Goal: Task Accomplishment & Management: Use online tool/utility

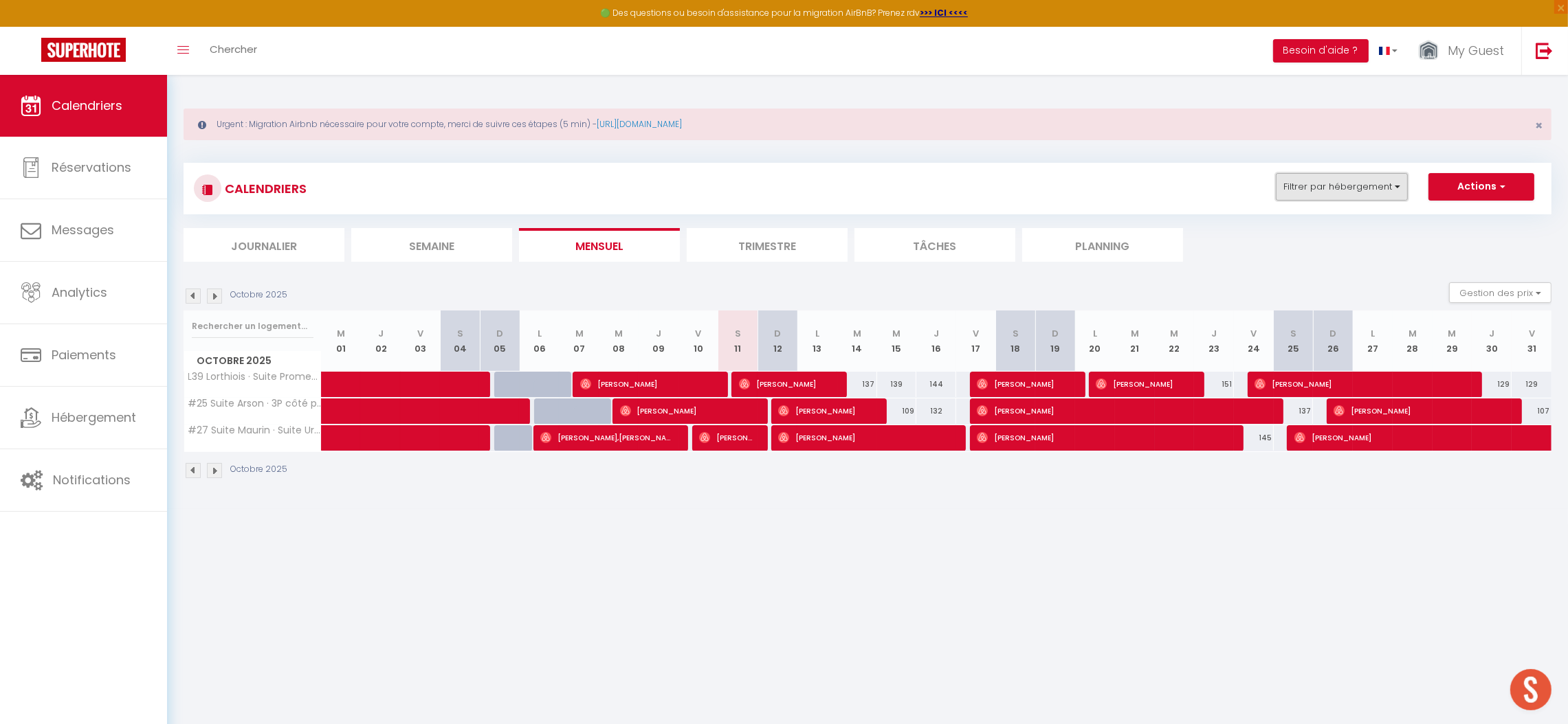
click at [1341, 180] on button "Filtrer par hébergement" at bounding box center [1341, 186] width 132 height 27
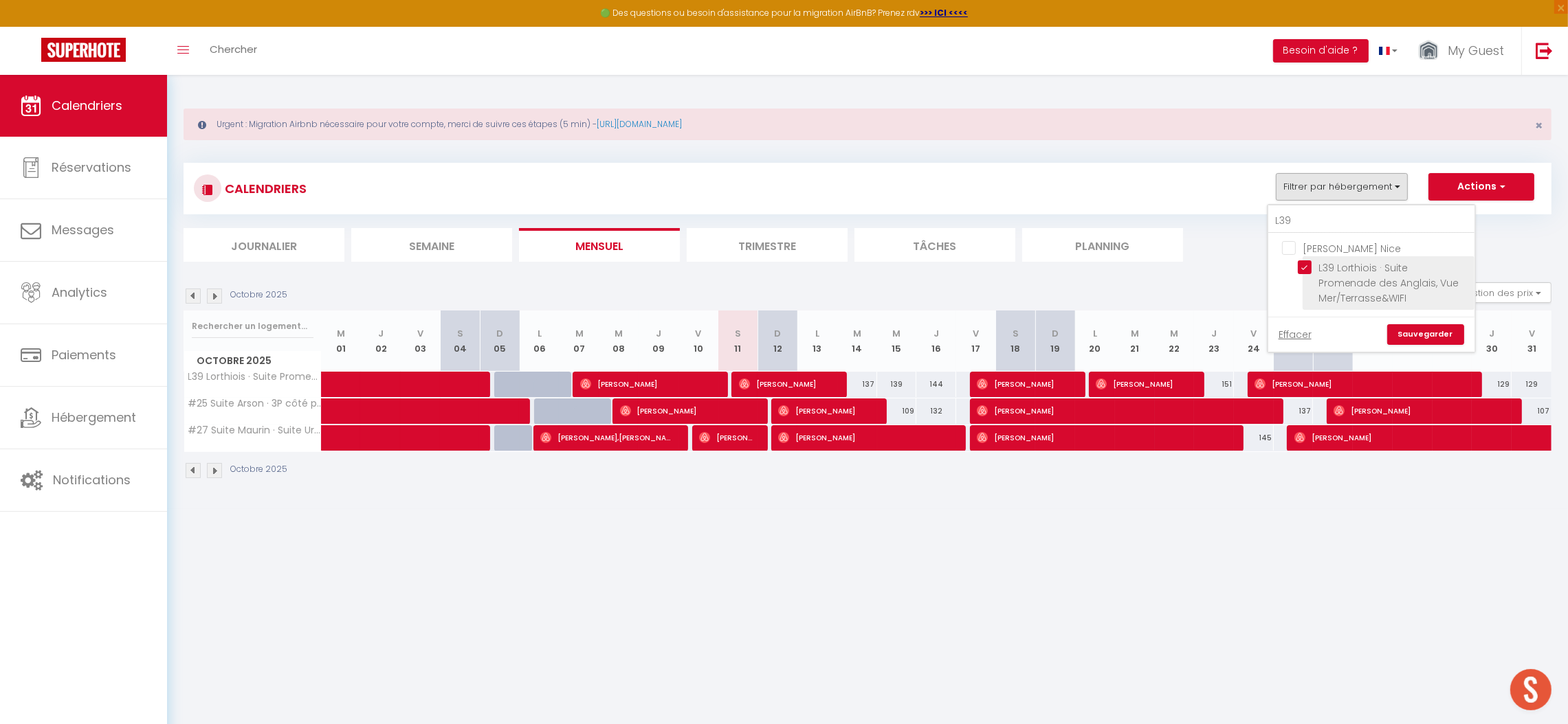
click at [1304, 259] on li "L39 Lorthiois · Suite Promenade des Anglais, Vue Mer/Terrasse&WIFI" at bounding box center [1388, 282] width 172 height 53
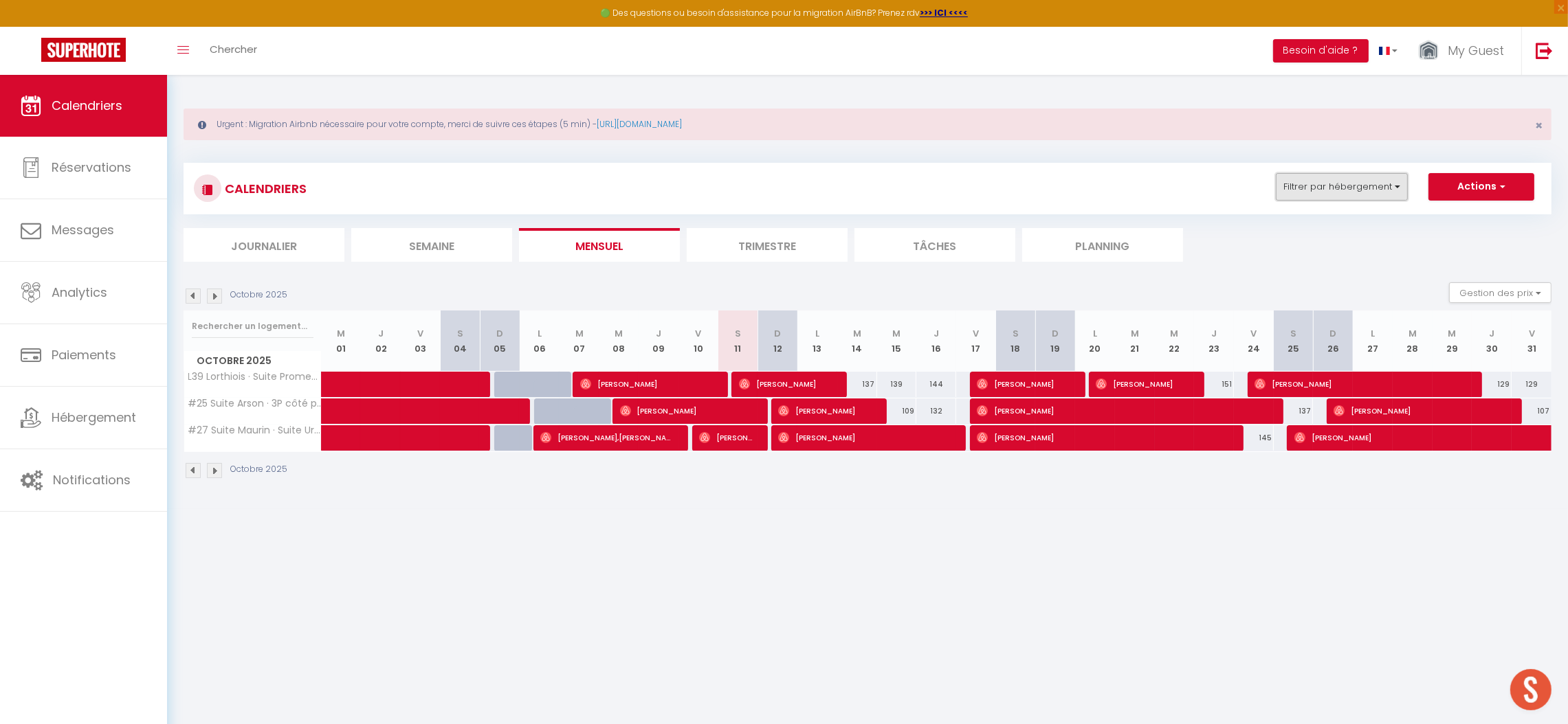
click at [1308, 191] on button "Filtrer par hébergement" at bounding box center [1341, 186] width 132 height 27
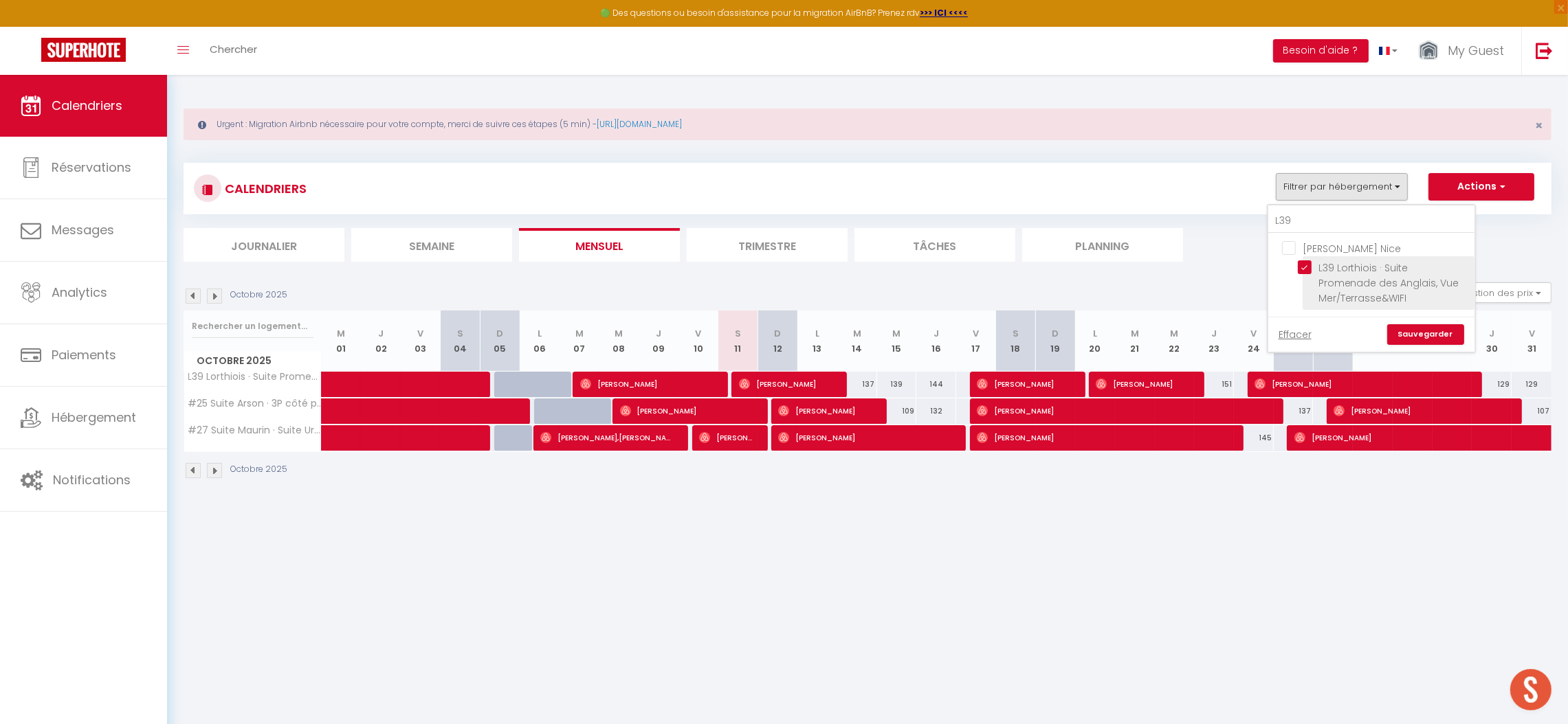
click at [1302, 268] on input "L39 Lorthiois · Suite Promenade des Anglais, Vue Mer/Terrasse&WIFI" at bounding box center [1383, 268] width 172 height 14
checkbox input "false"
click at [1306, 222] on input "L39" at bounding box center [1371, 221] width 206 height 24
type input "L3"
checkbox input "false"
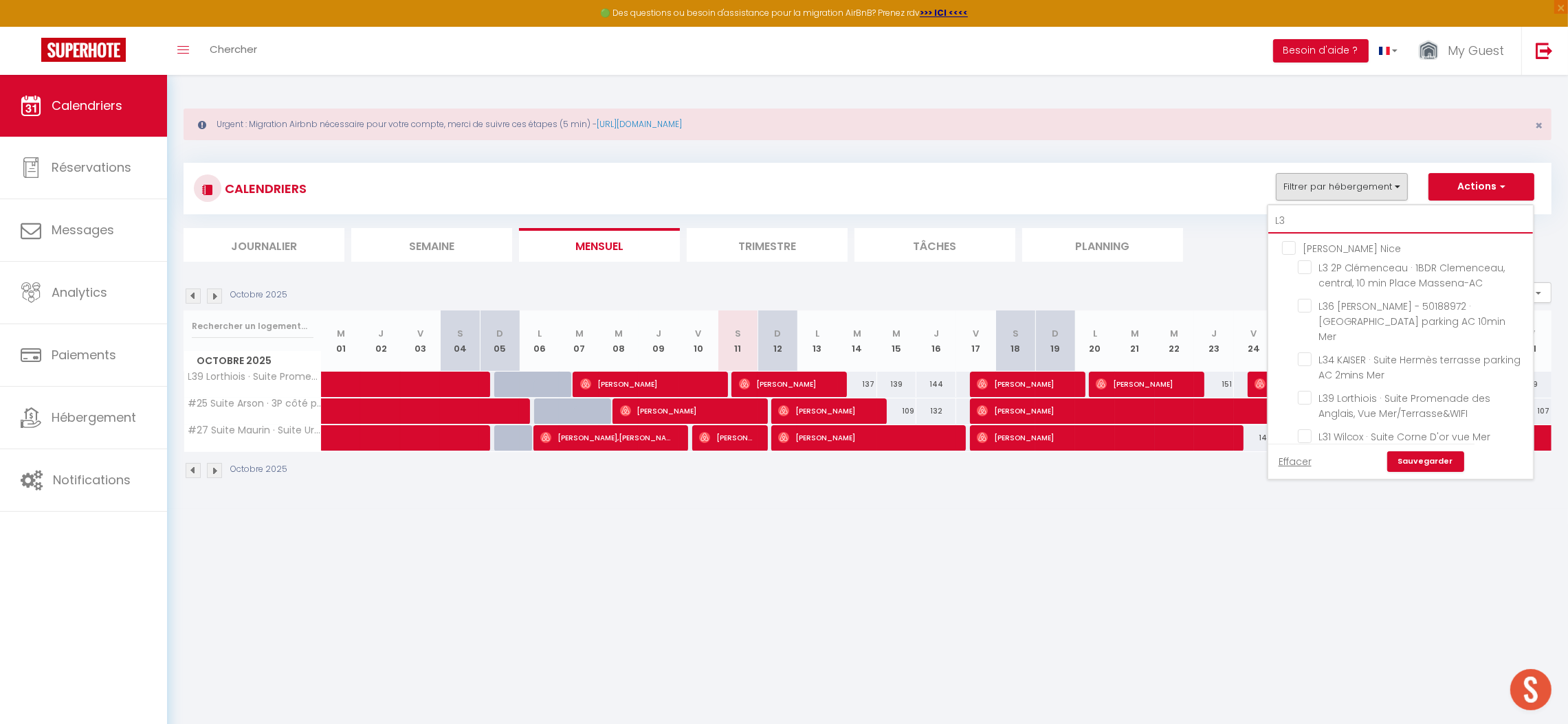
type input "L"
checkbox input "false"
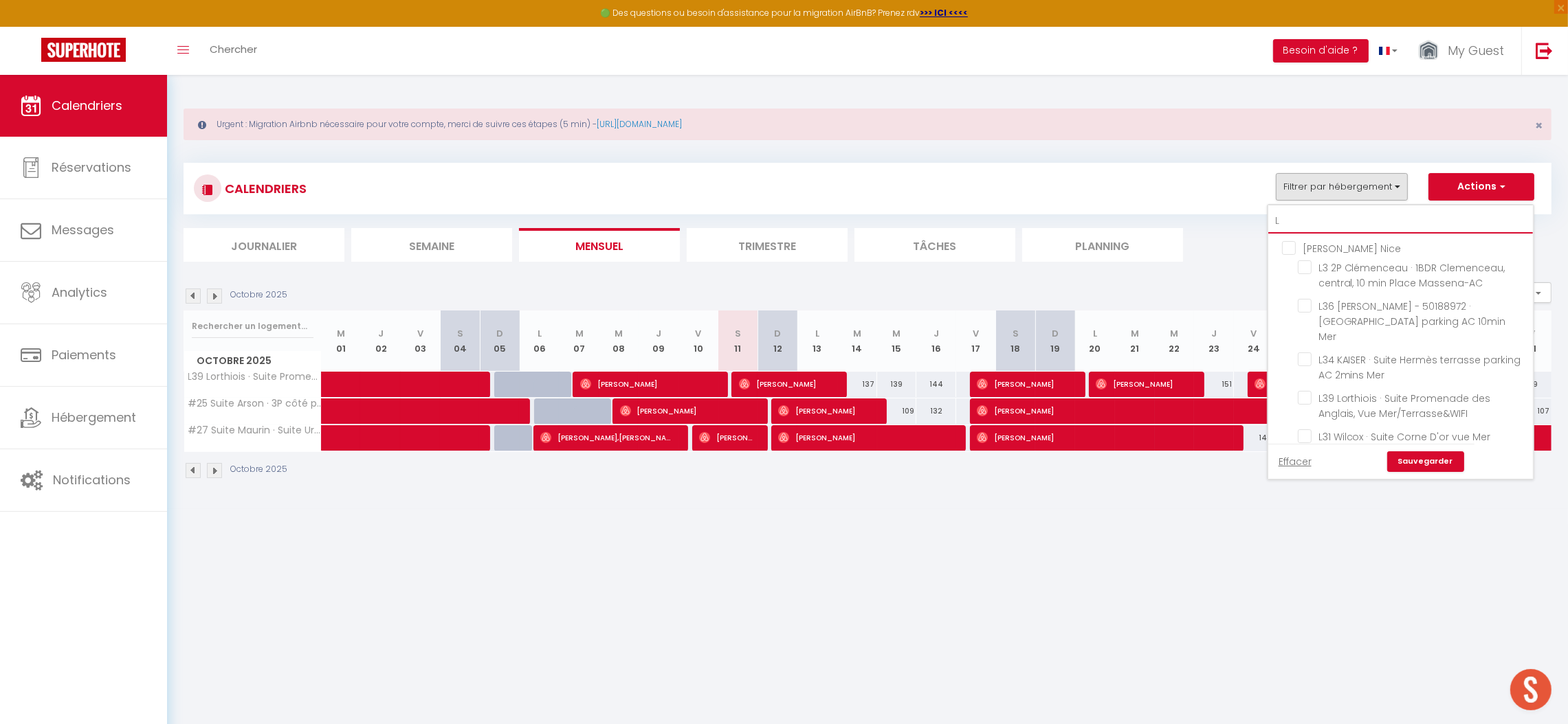
checkbox input "false"
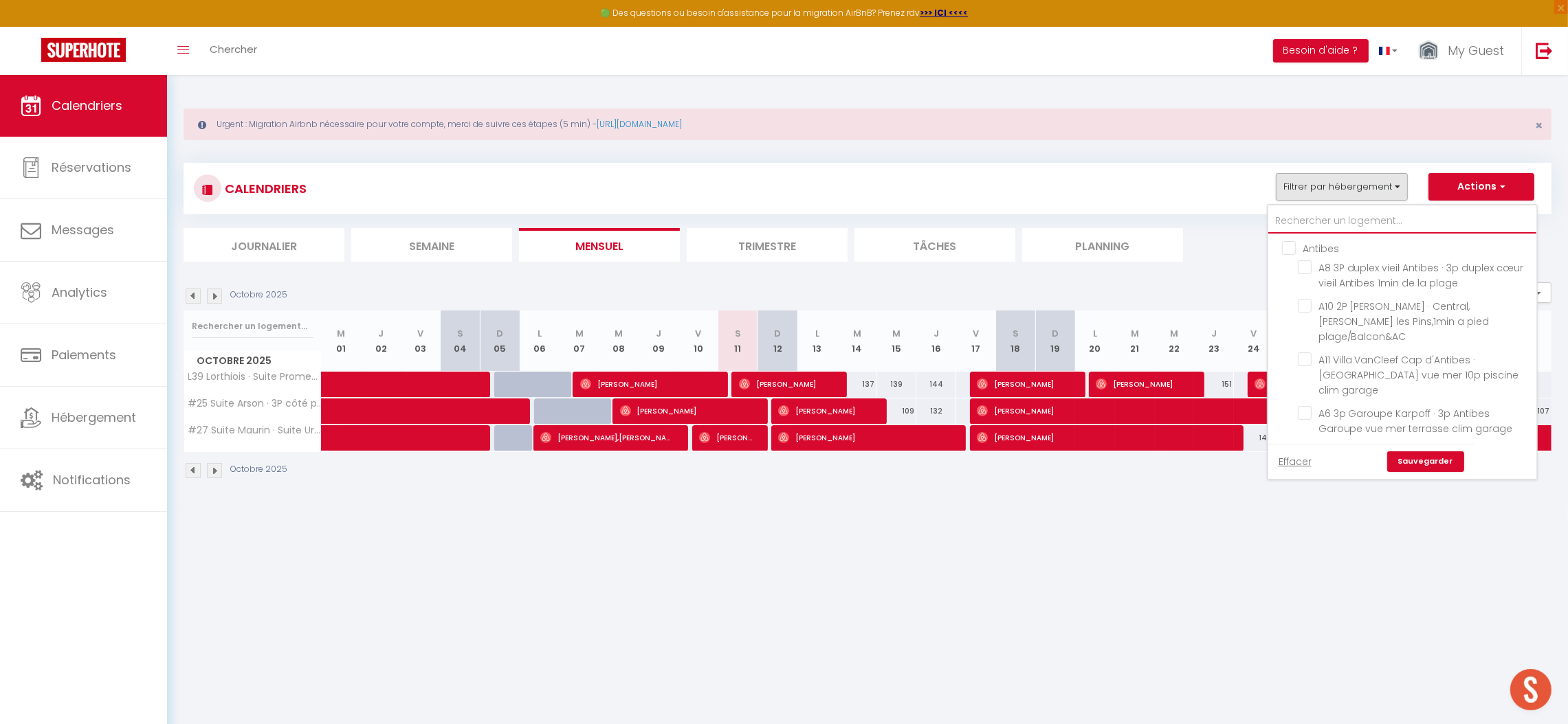
checkbox input "false"
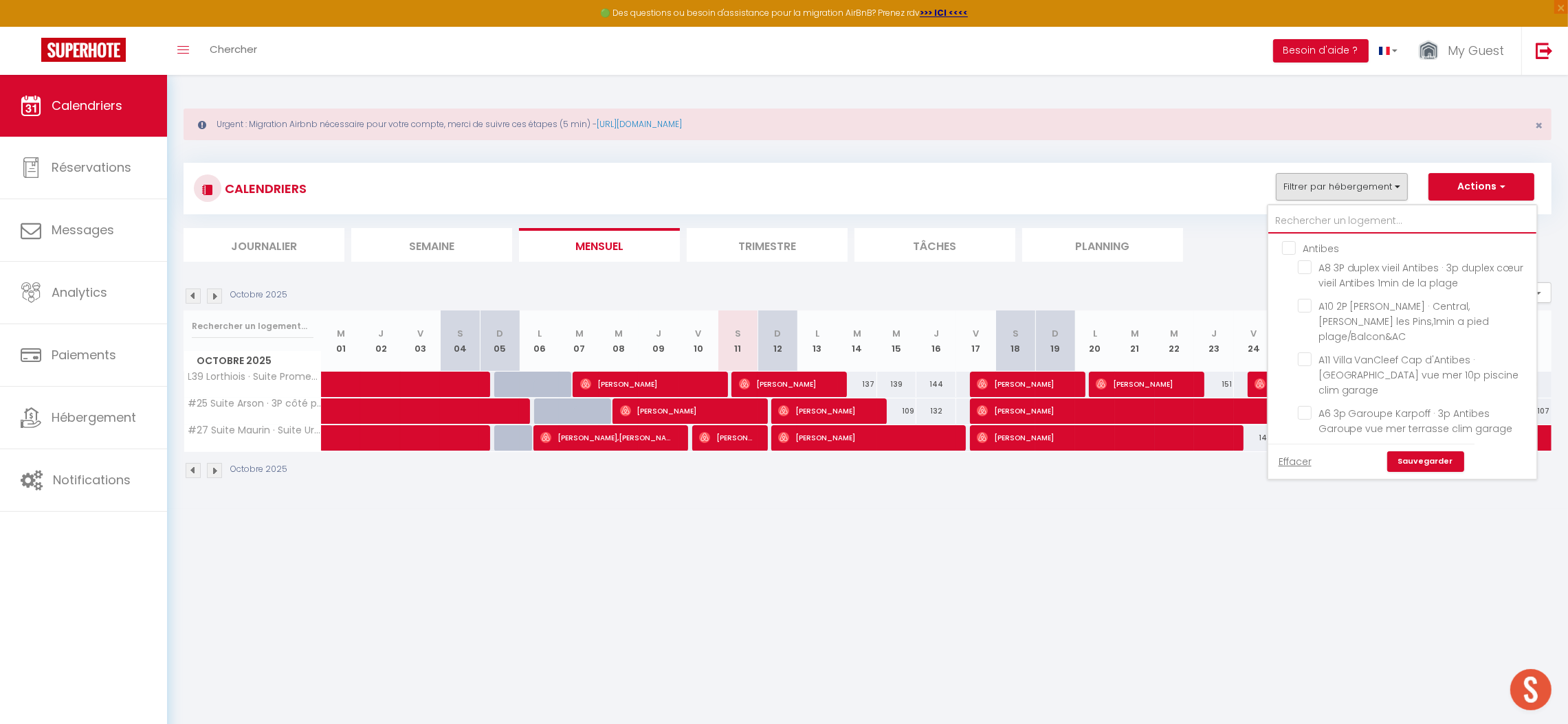
checkbox input "false"
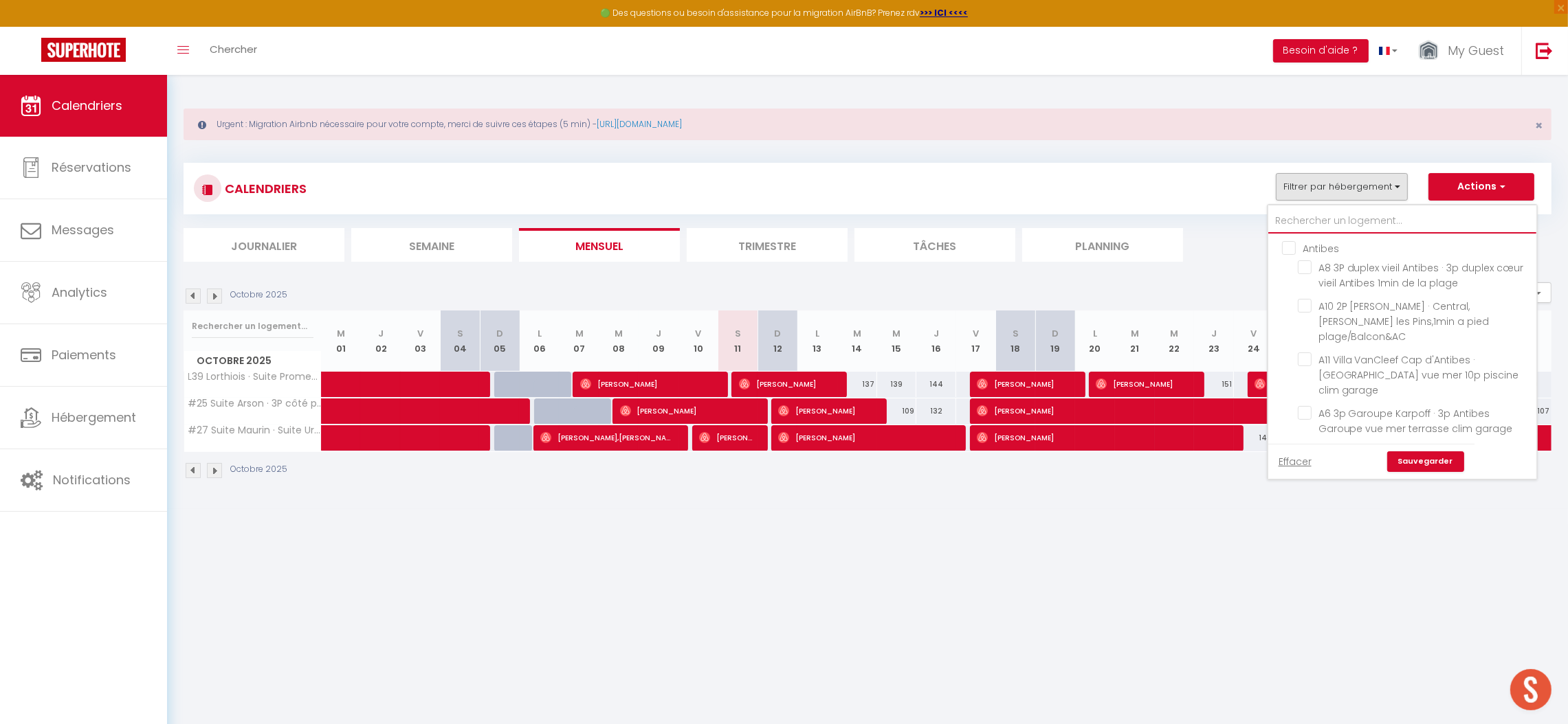
checkbox input "false"
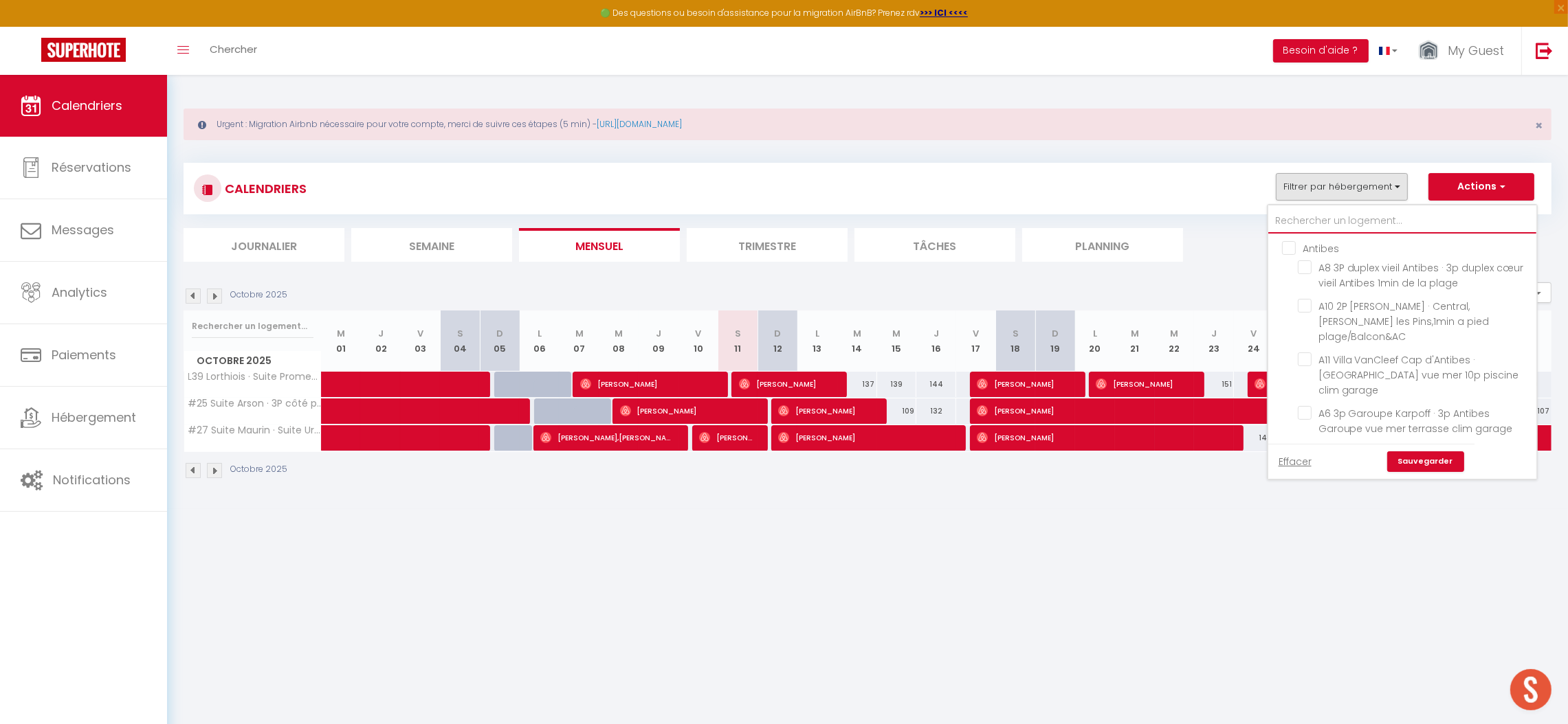
checkbox input "false"
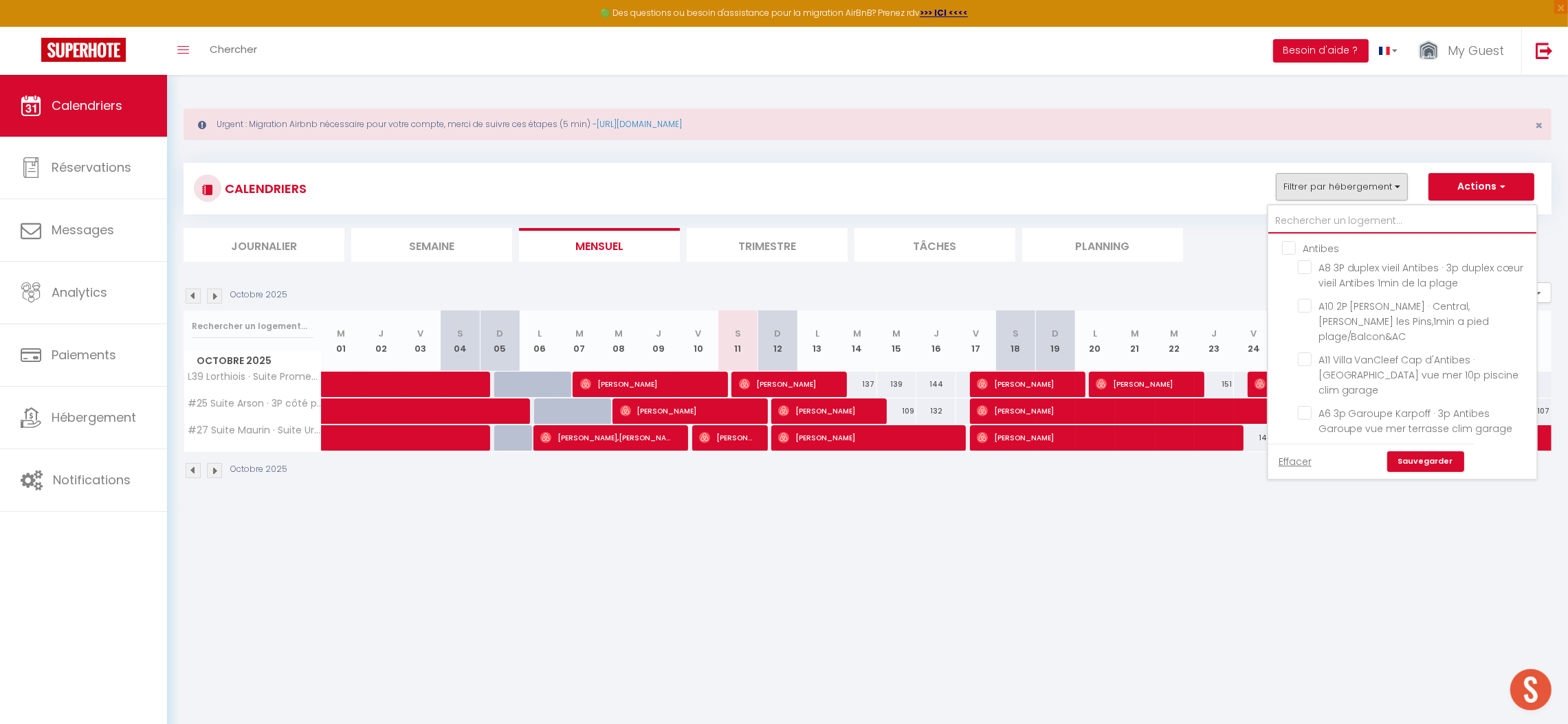
checkbox input "false"
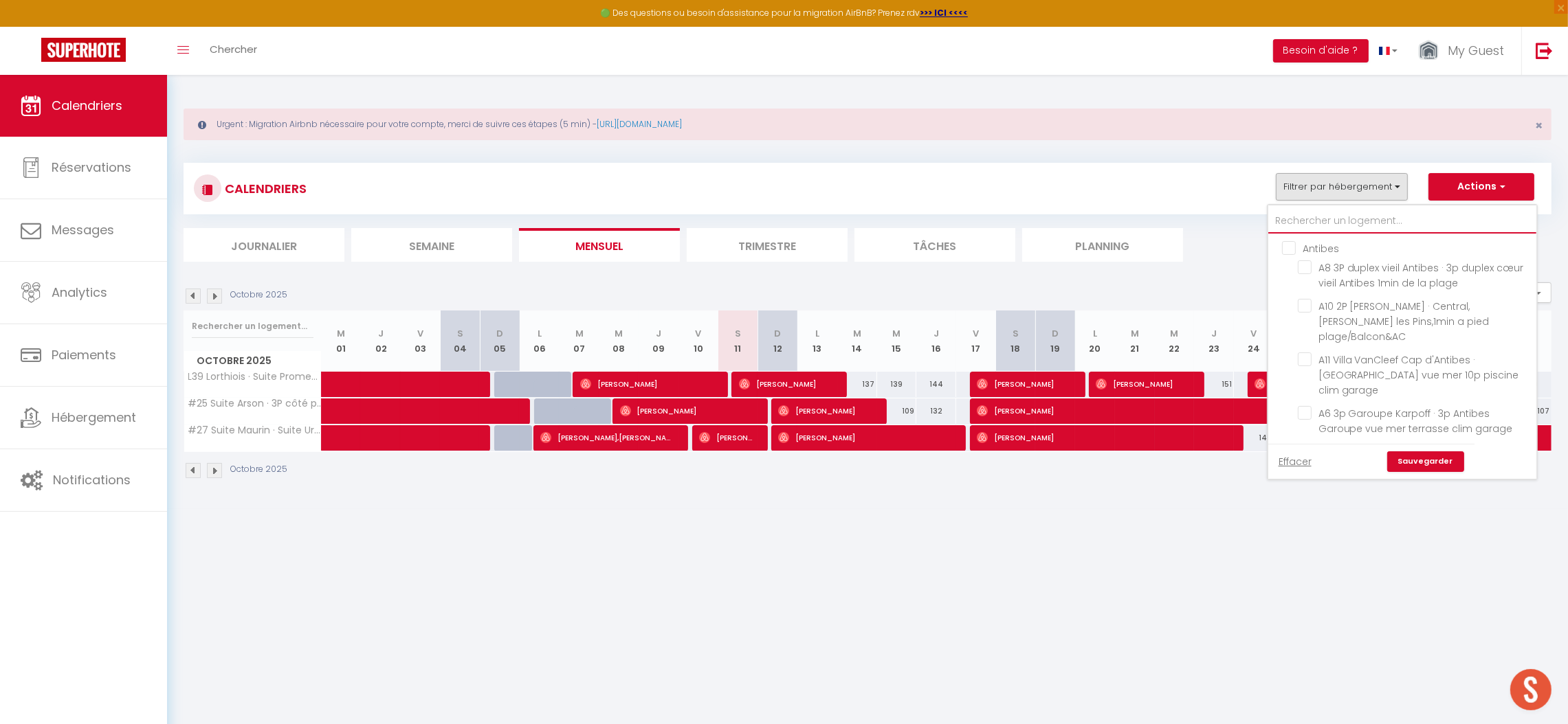
checkbox input "false"
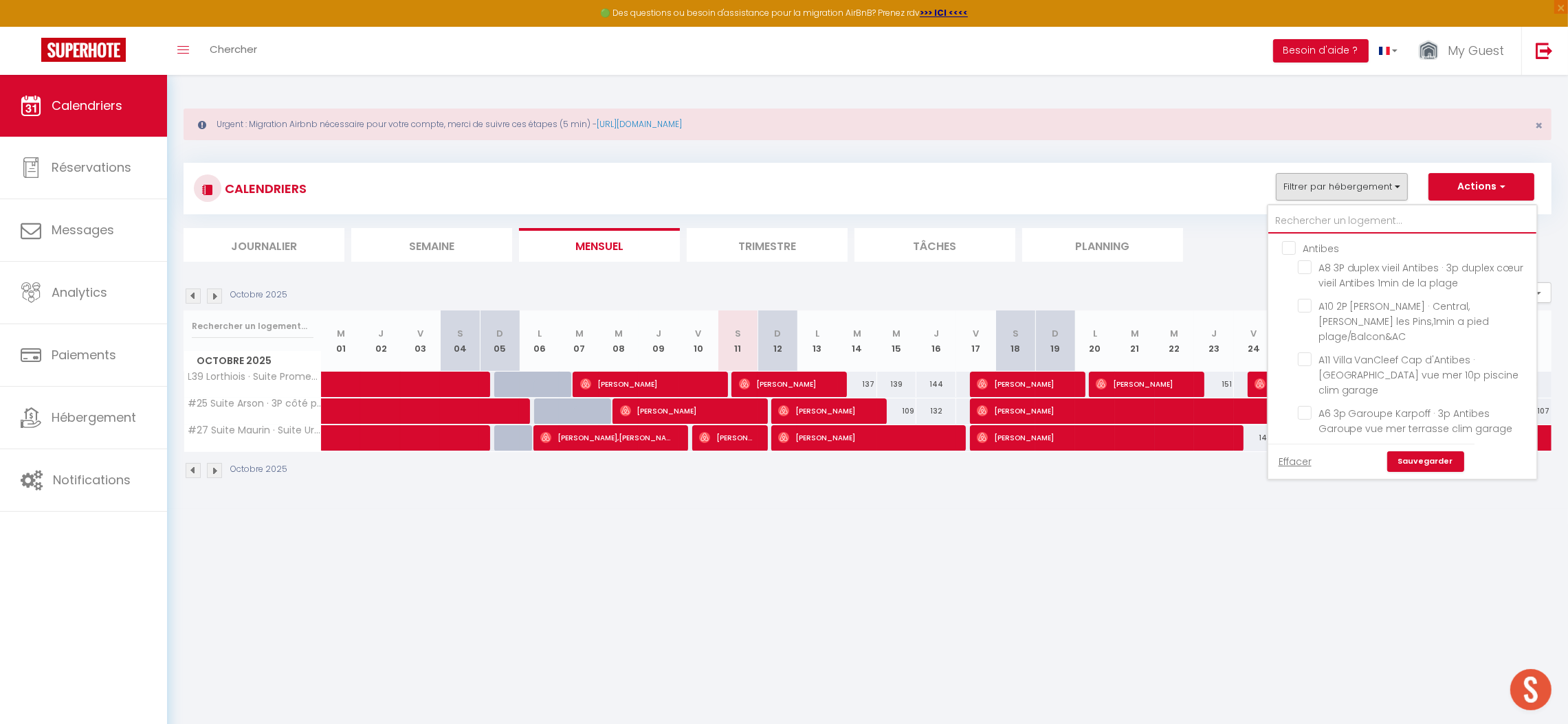
checkbox input "false"
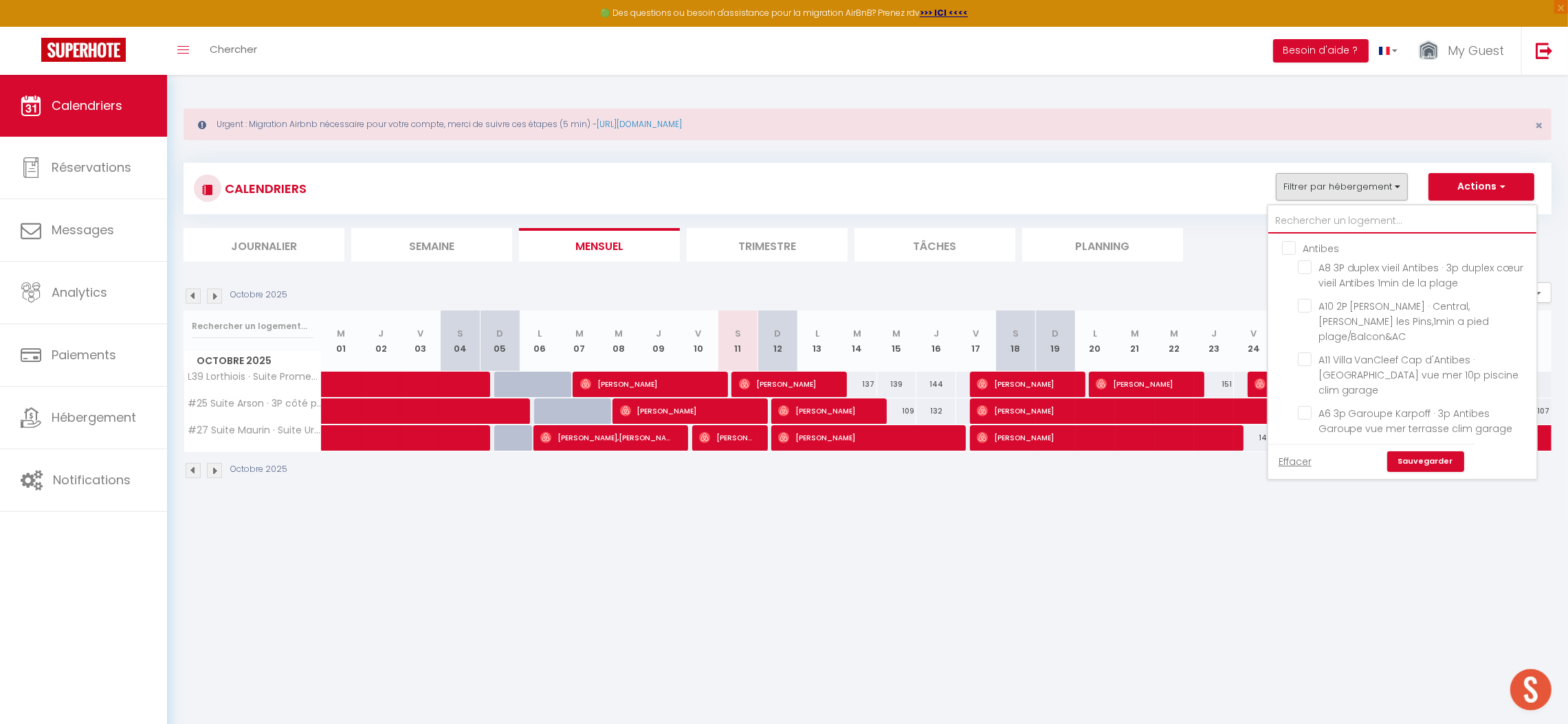
checkbox input "false"
checkbox input "true"
checkbox input "false"
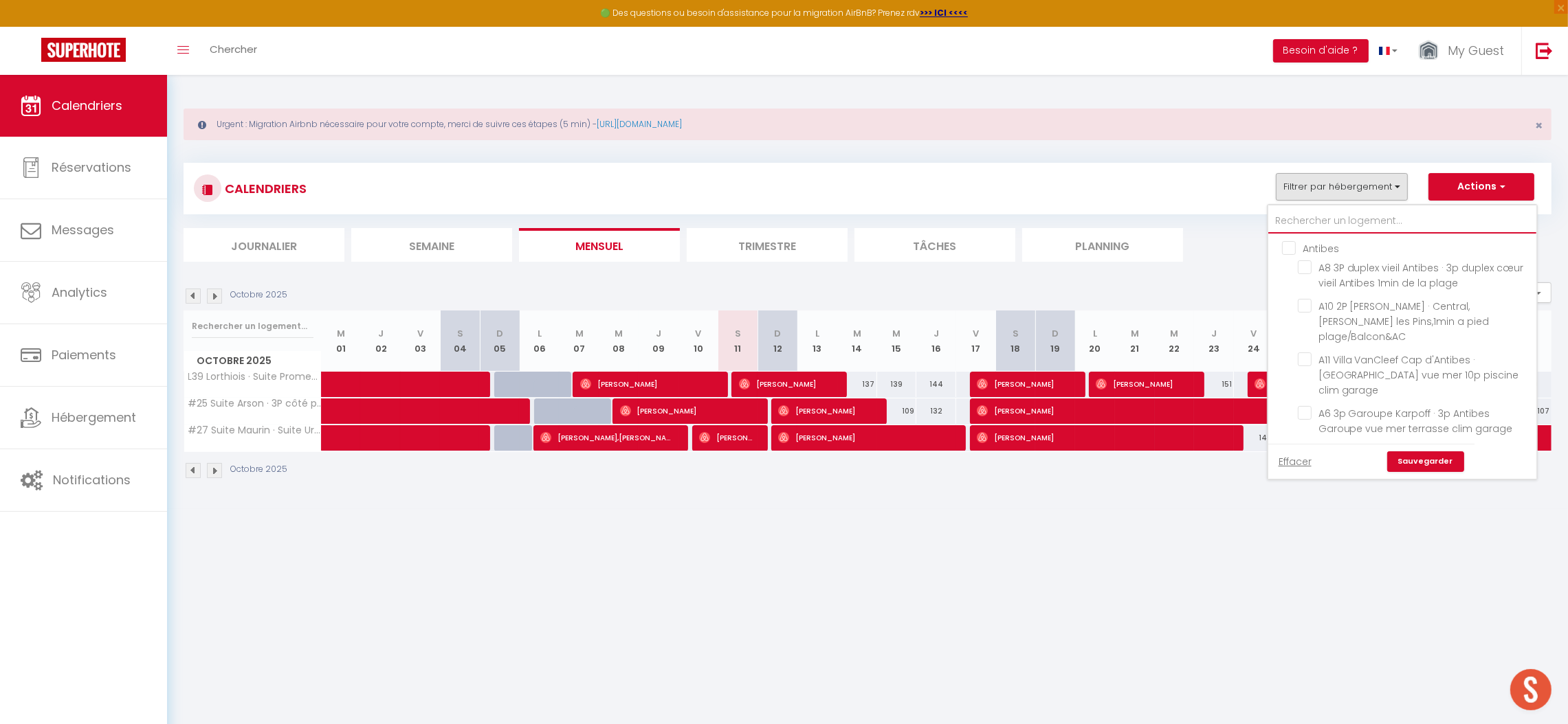
checkbox input "false"
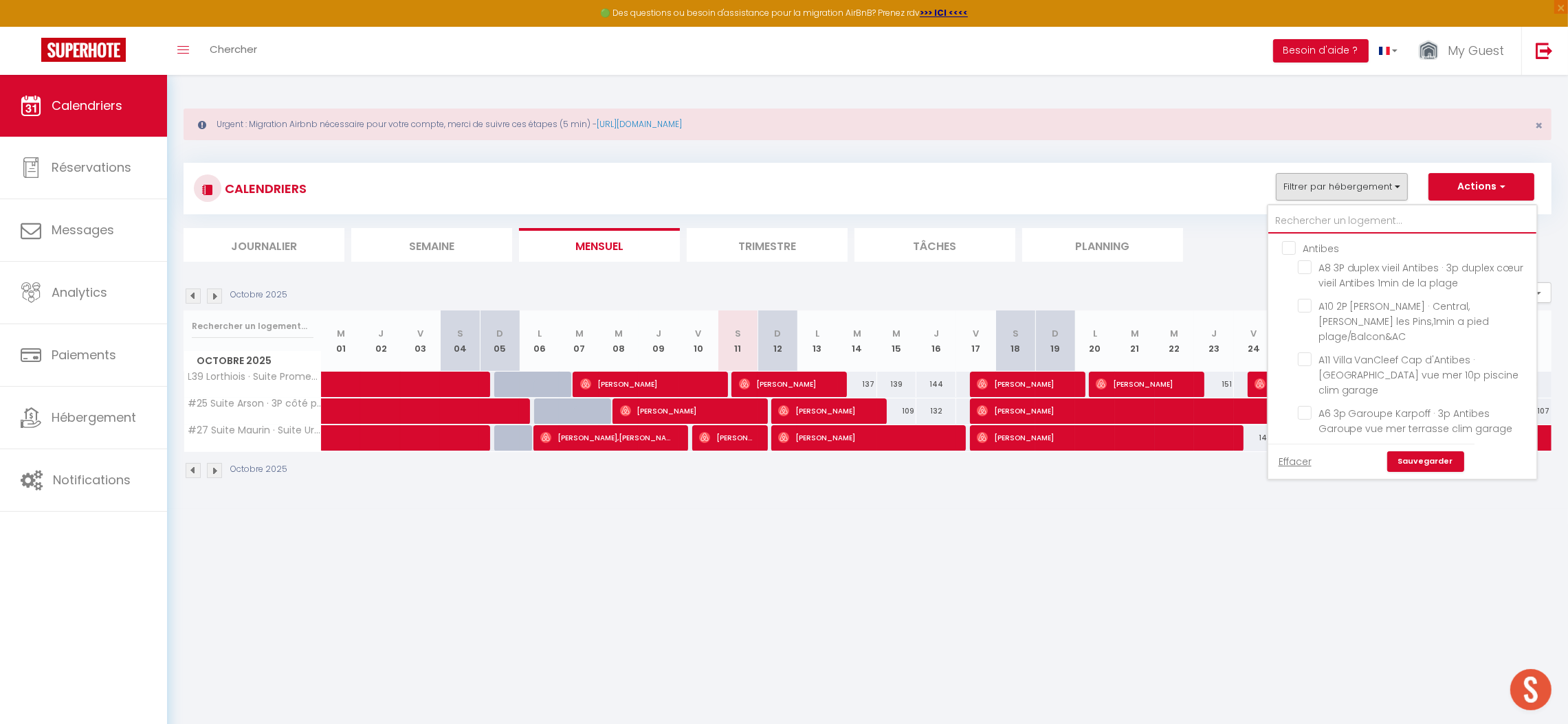
checkbox input "false"
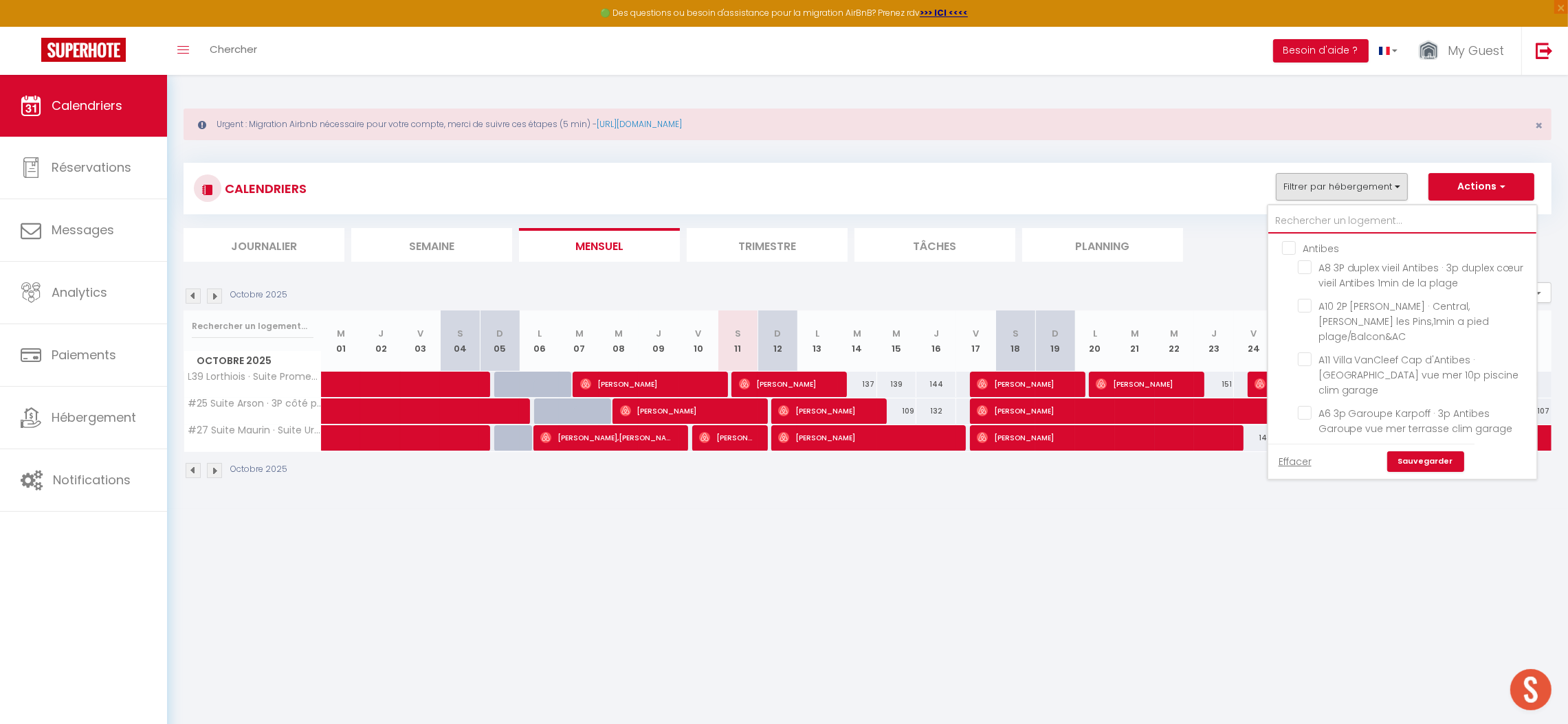
checkbox input "false"
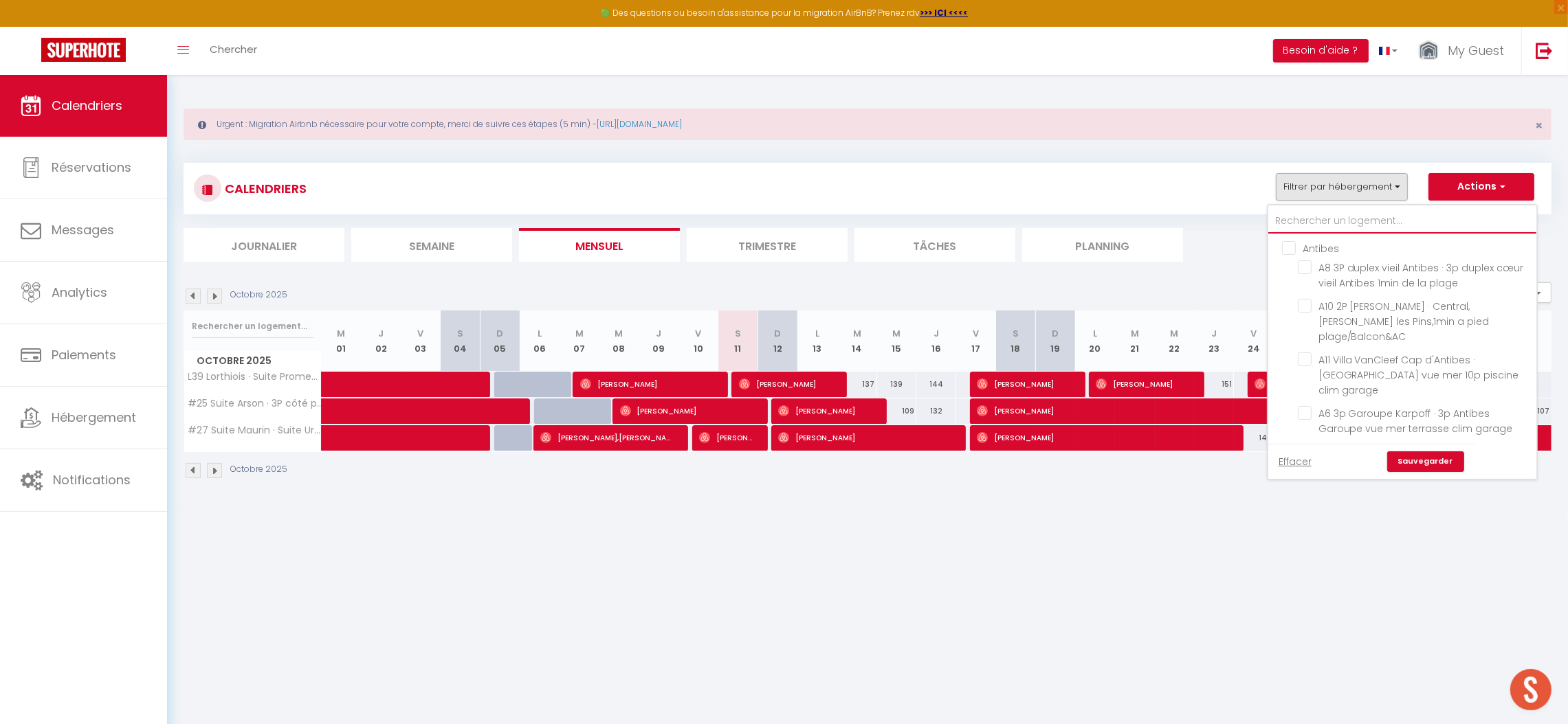
checkbox input "false"
checkbox input "true"
checkbox input "false"
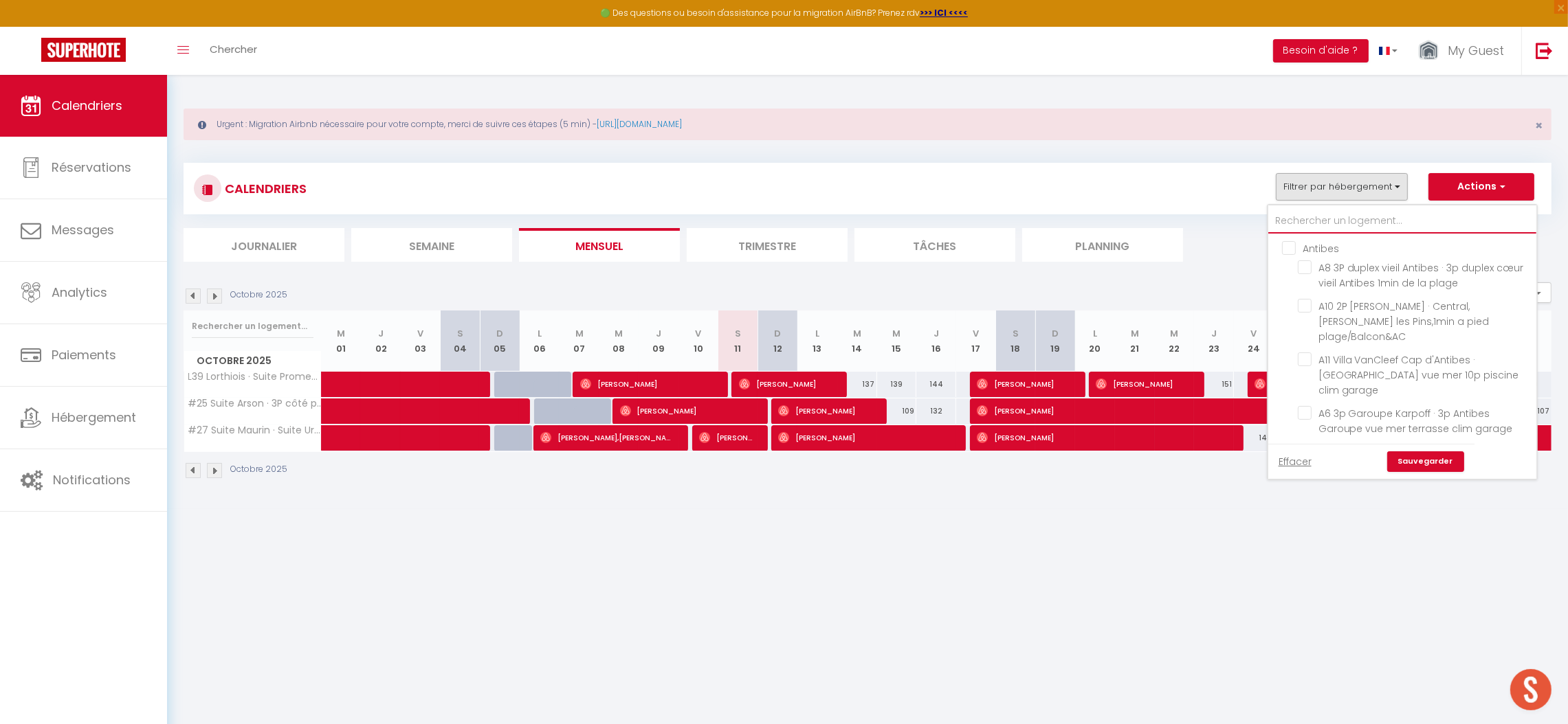
checkbox input "false"
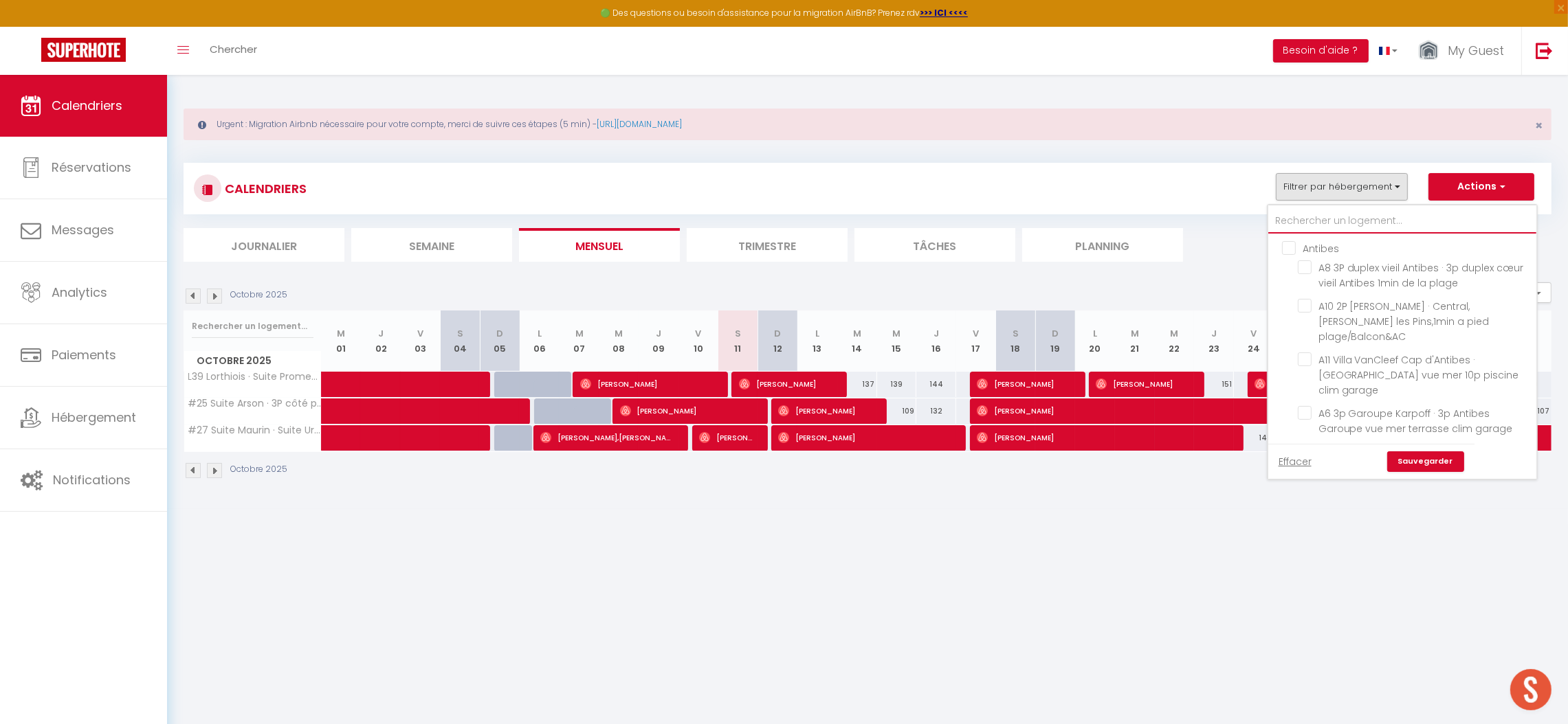
checkbox input "false"
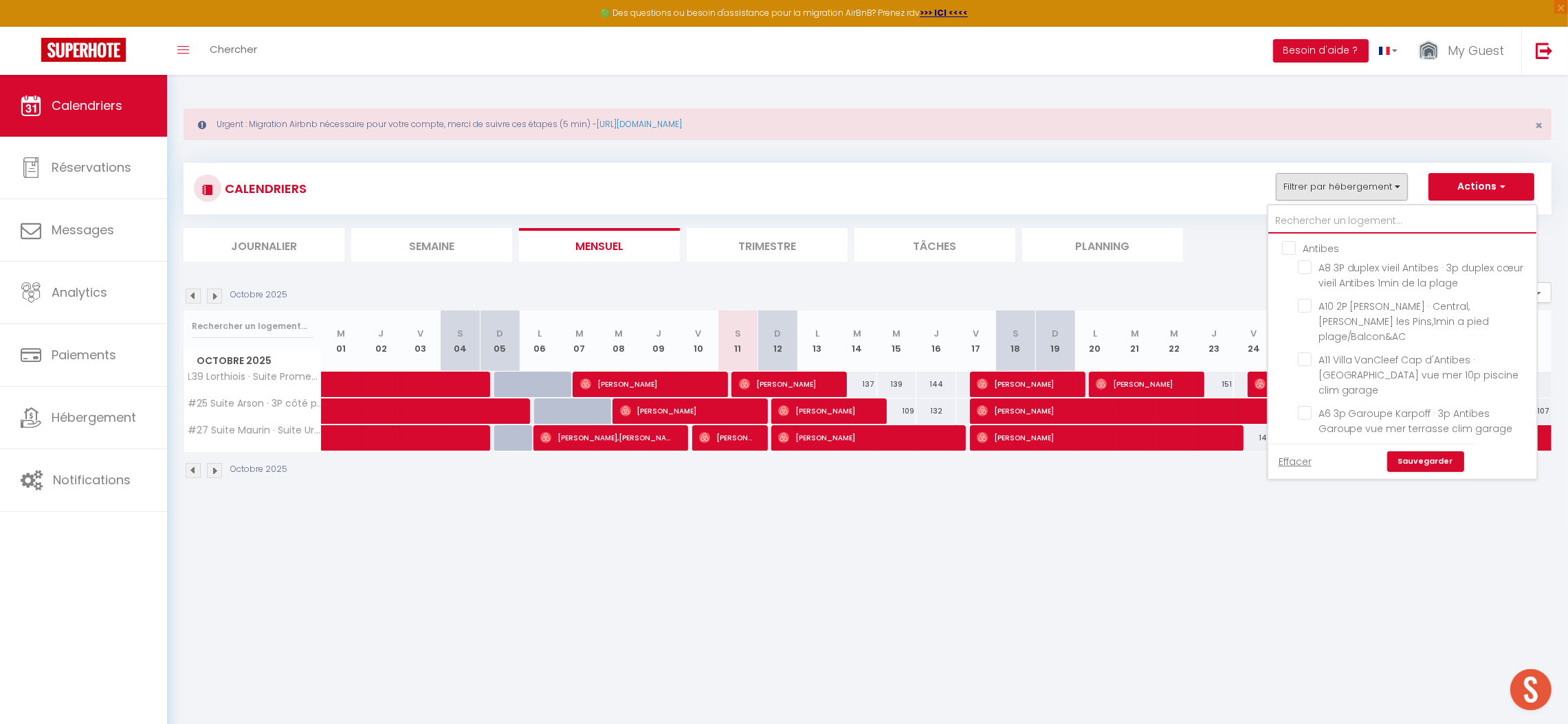
checkbox input "false"
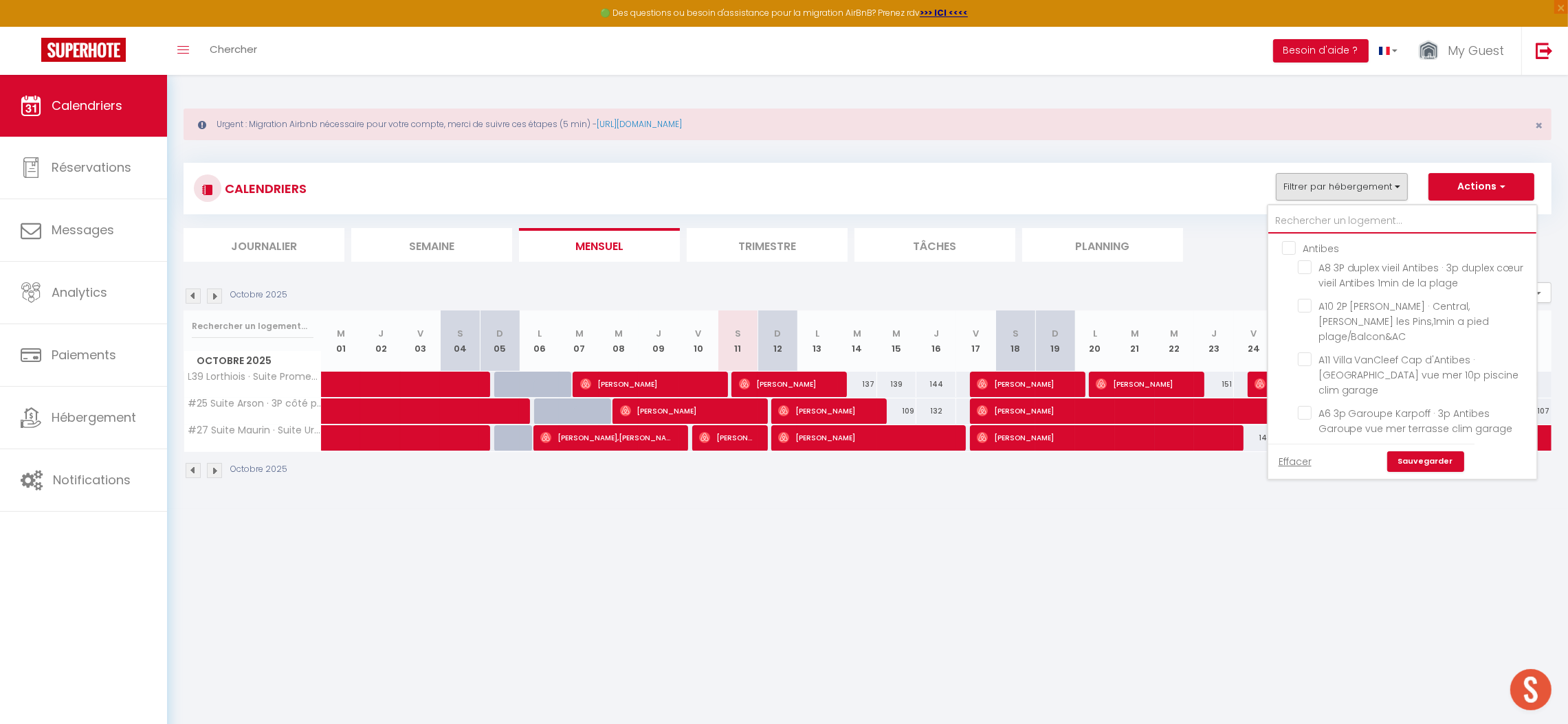
checkbox input "false"
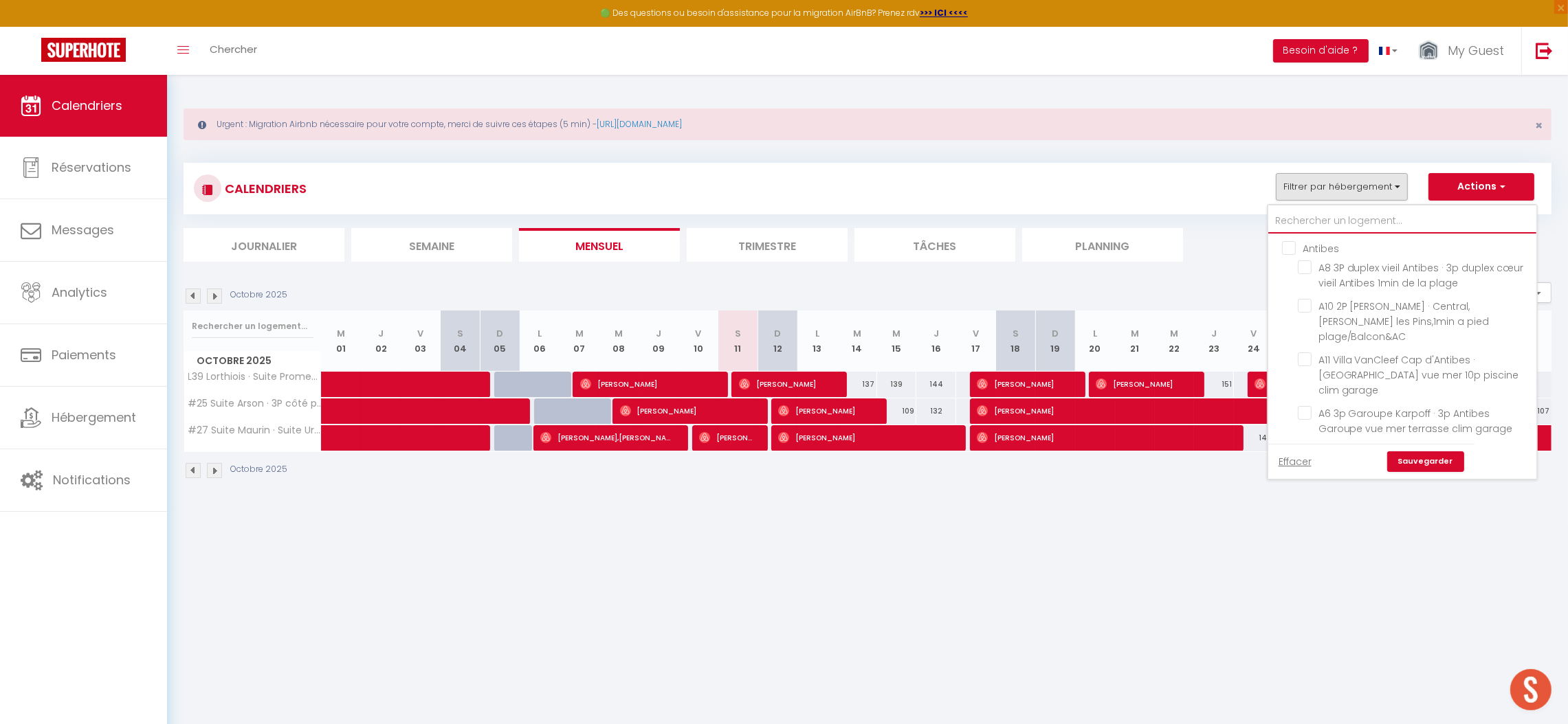
checkbox input "false"
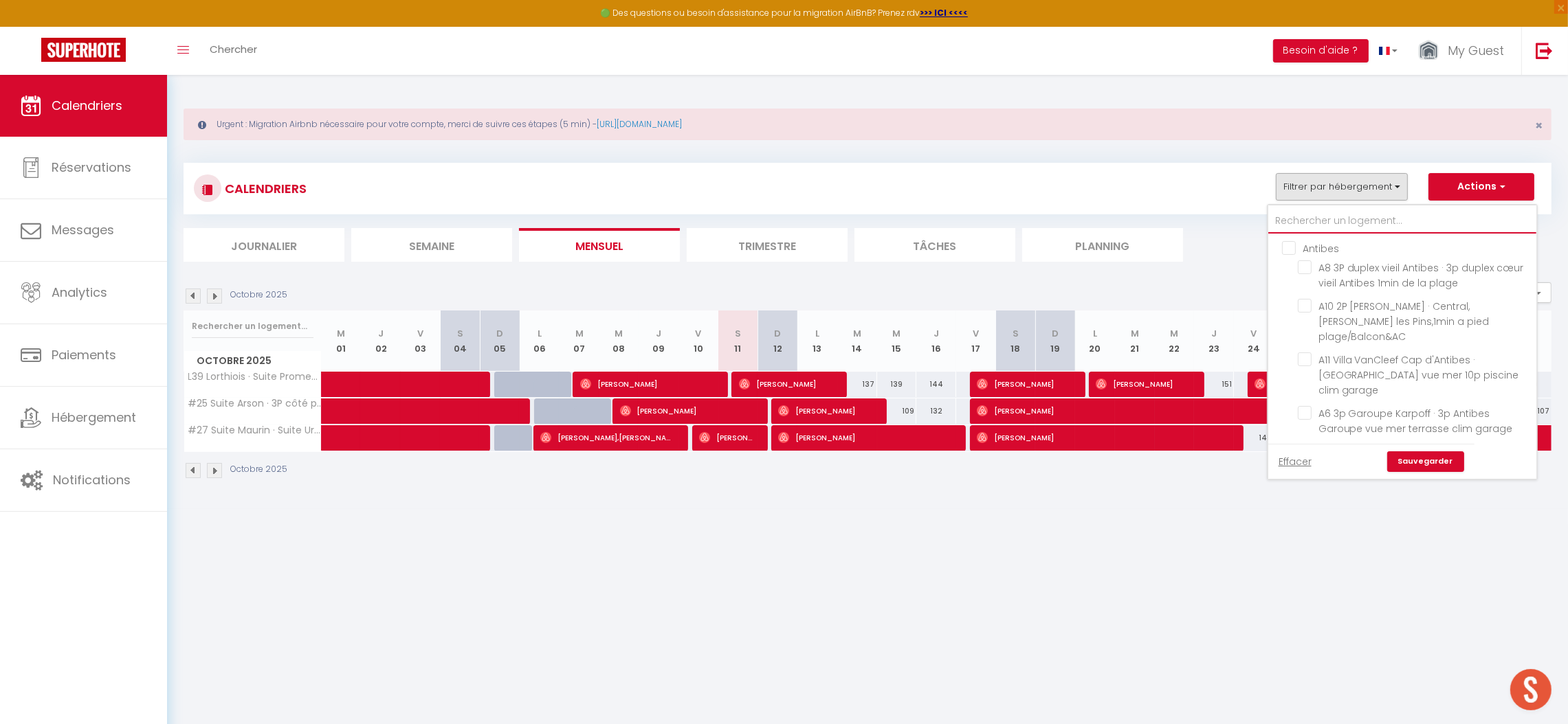
checkbox input "false"
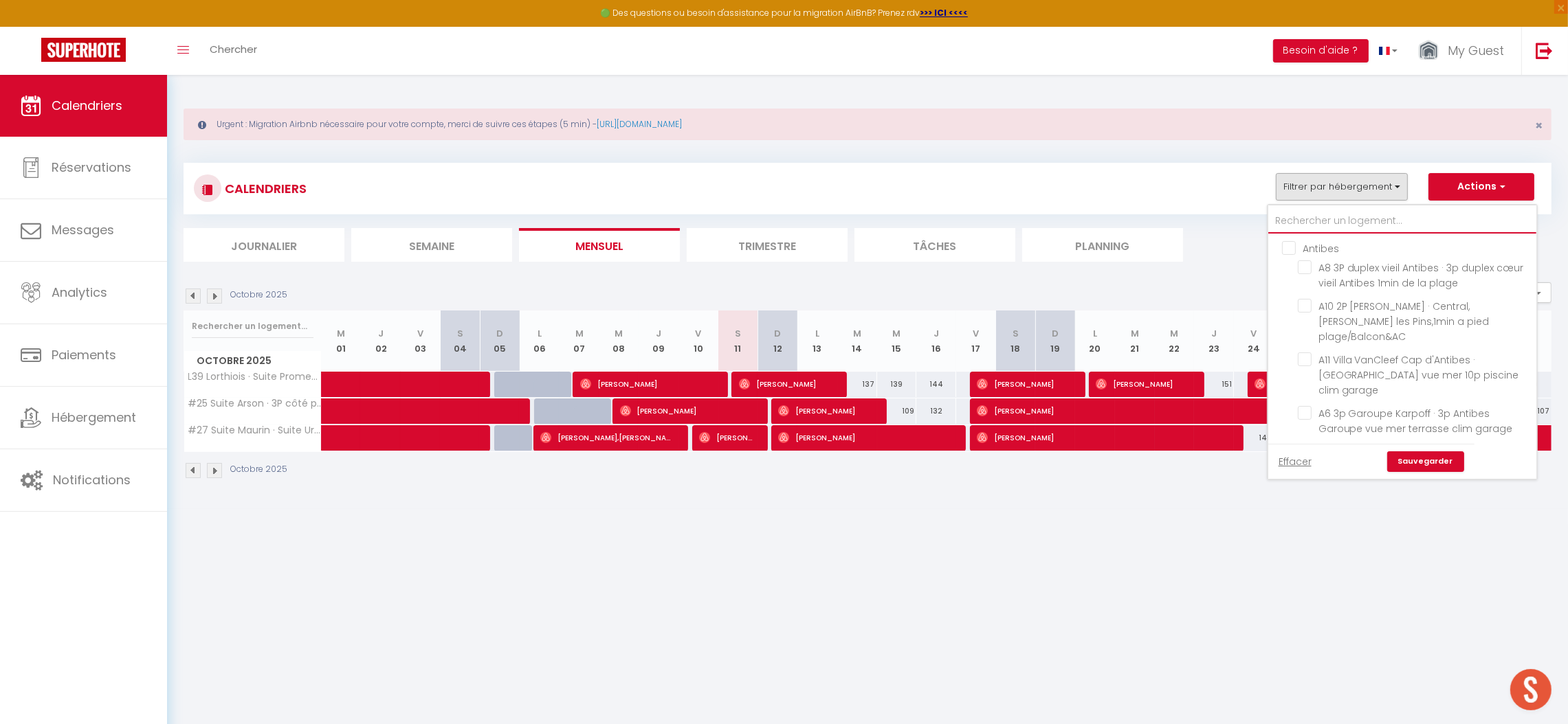
checkbox input "false"
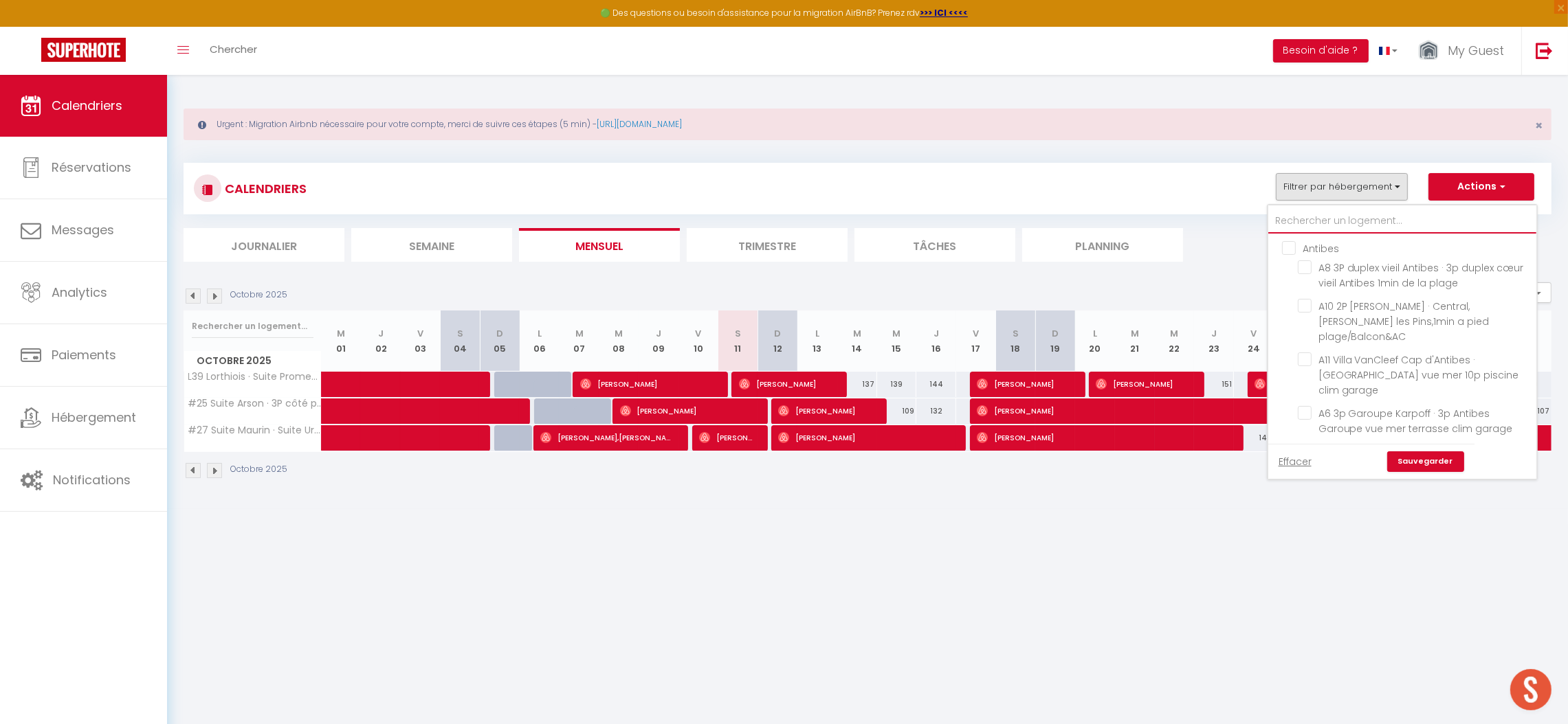
checkbox input "false"
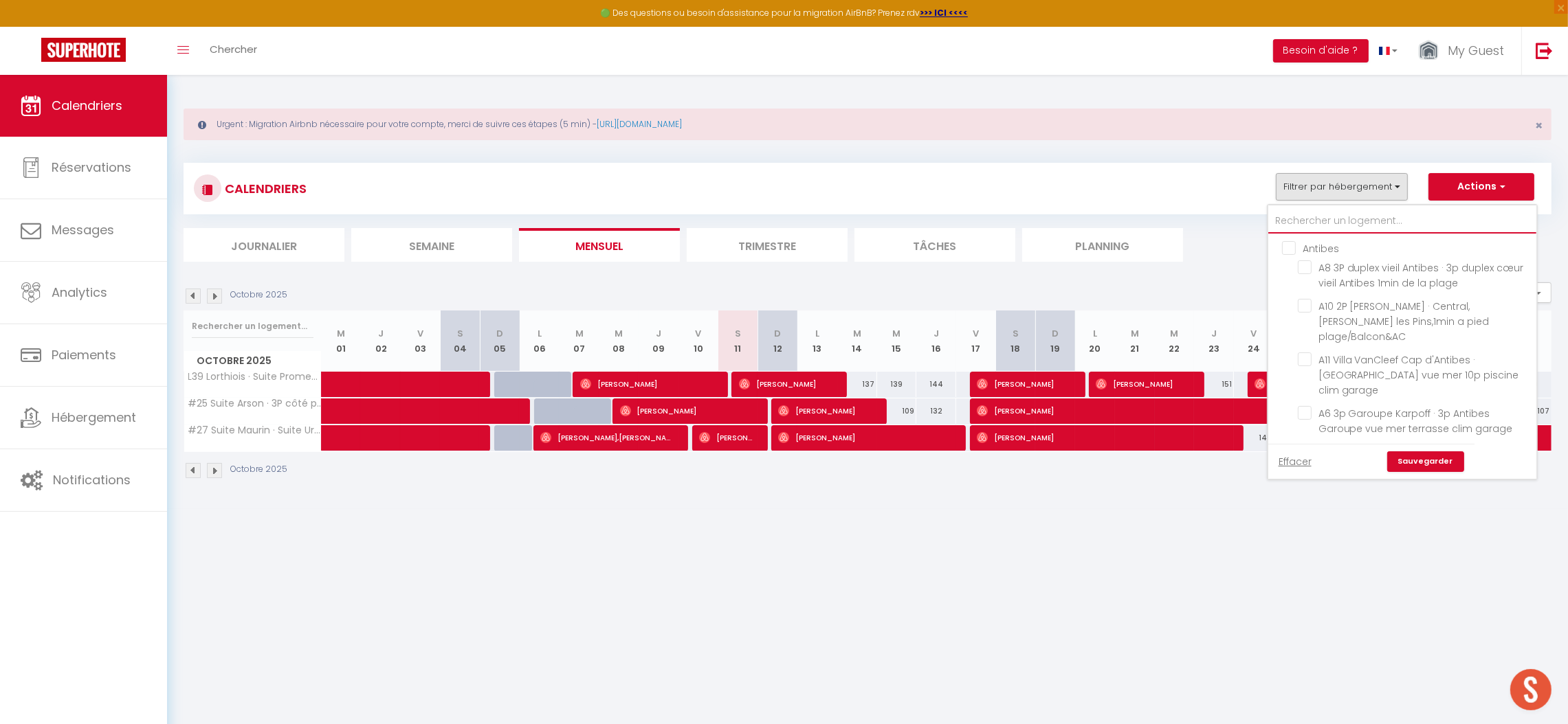
checkbox input "false"
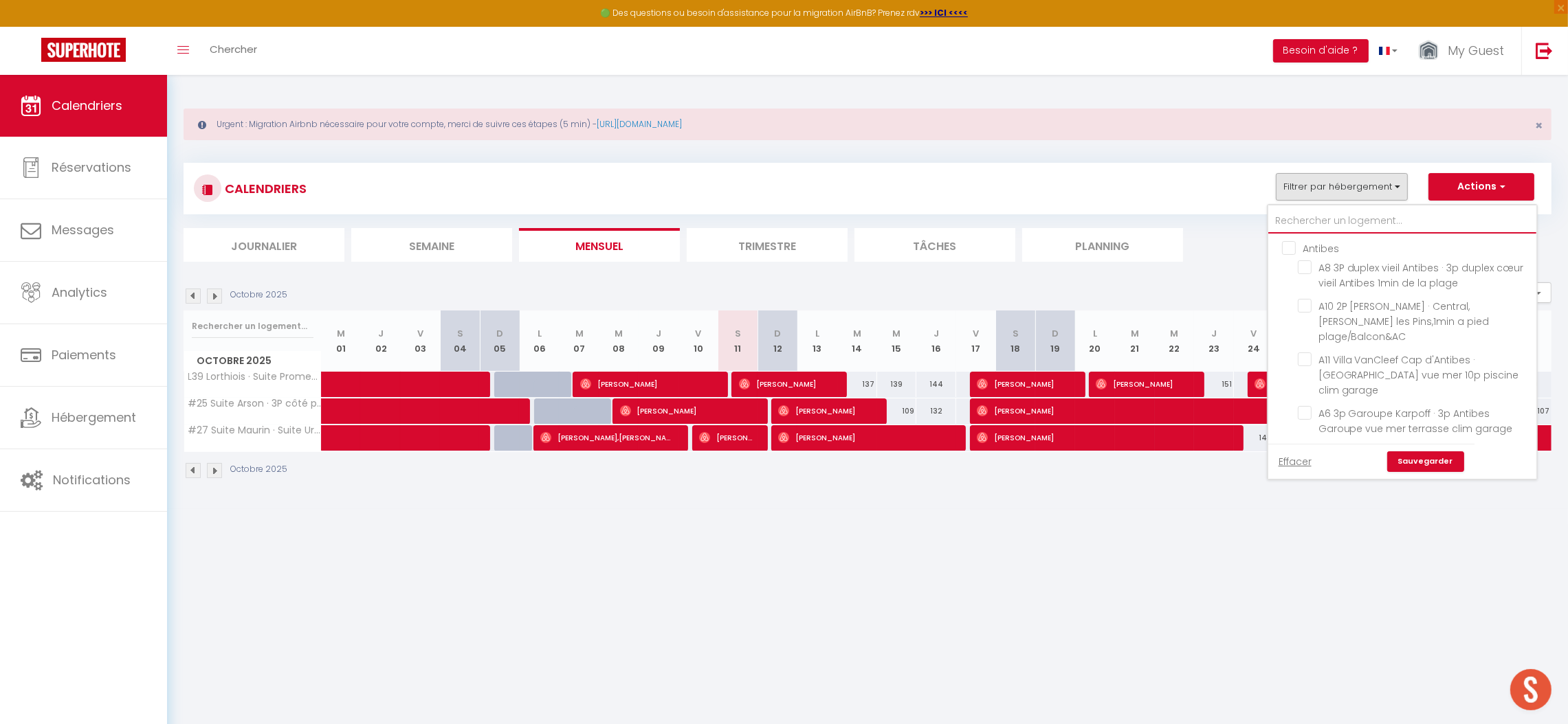
checkbox input "false"
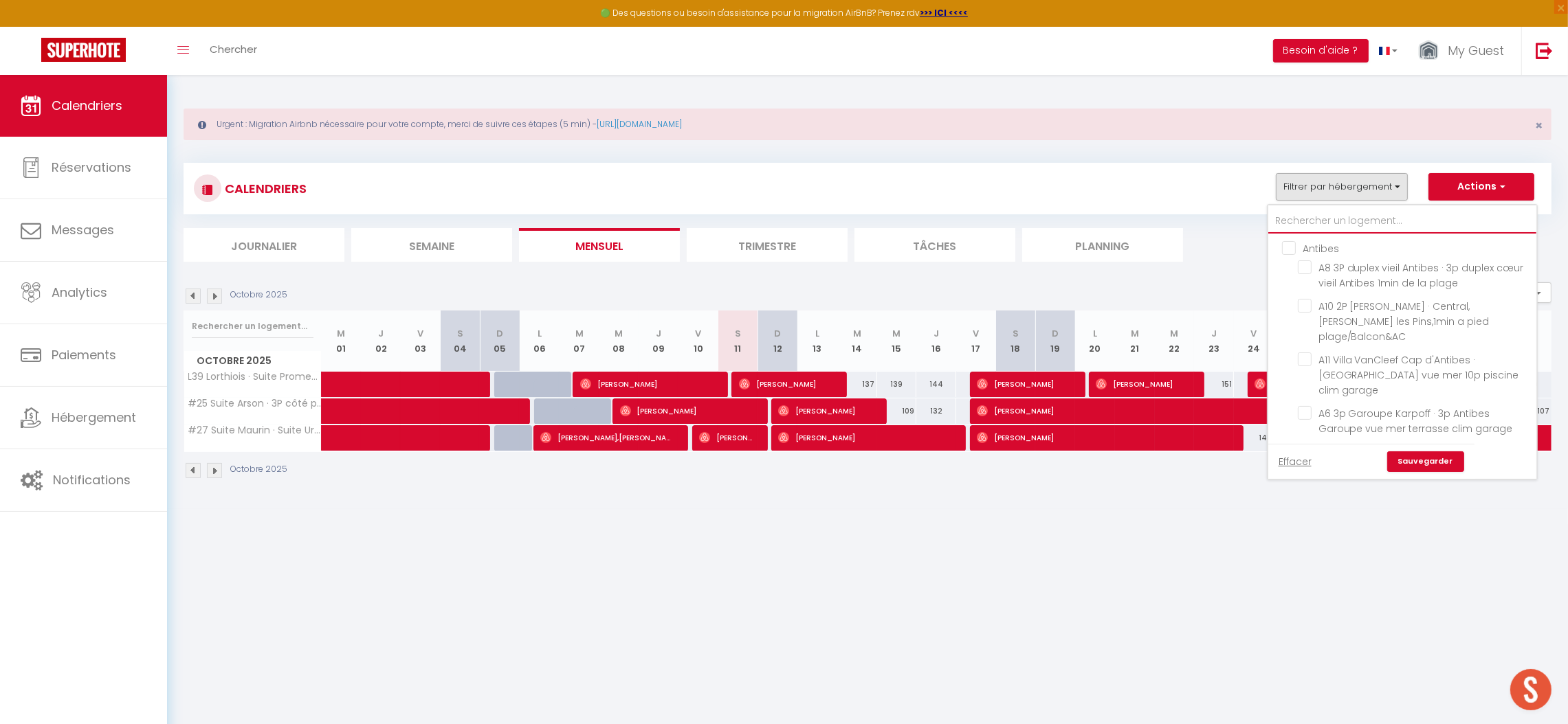
checkbox input "false"
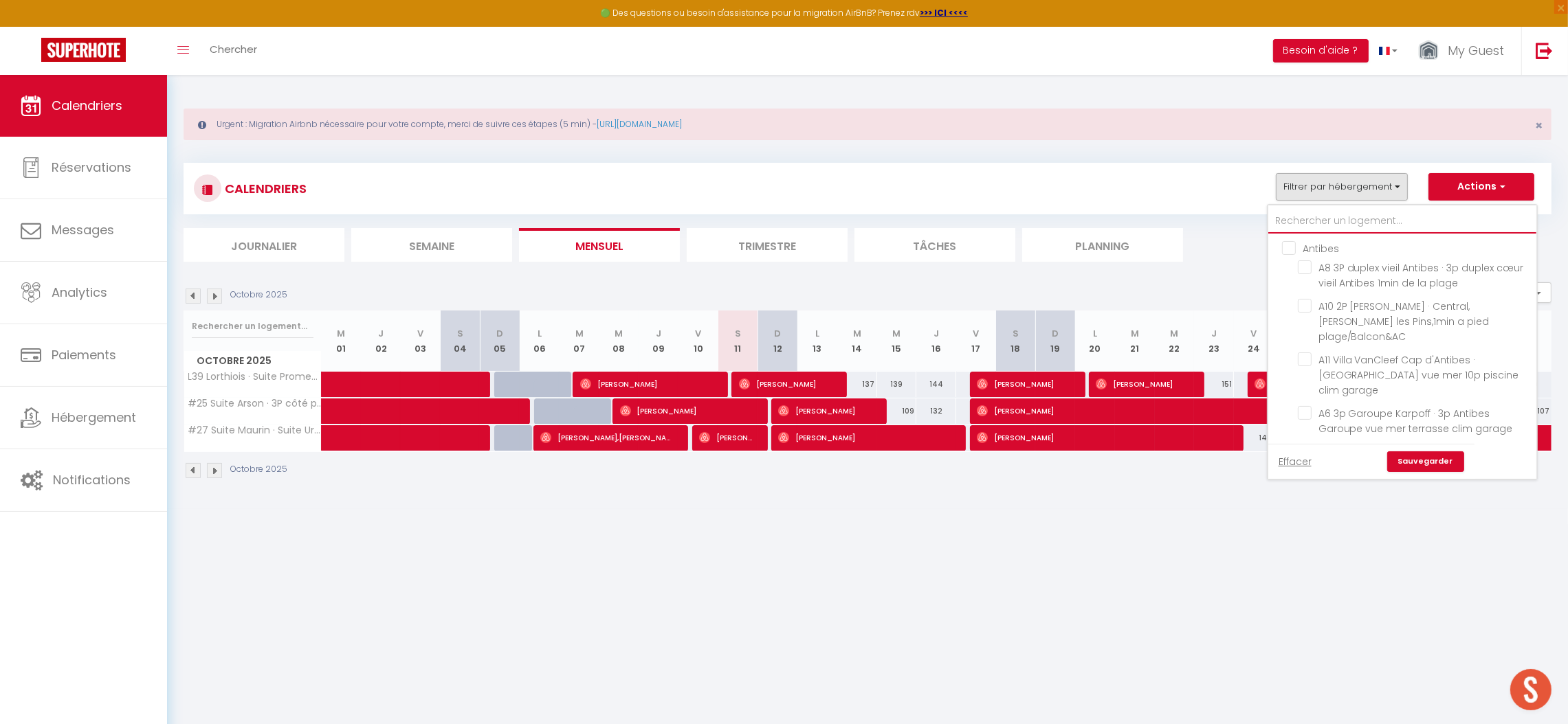
checkbox input "false"
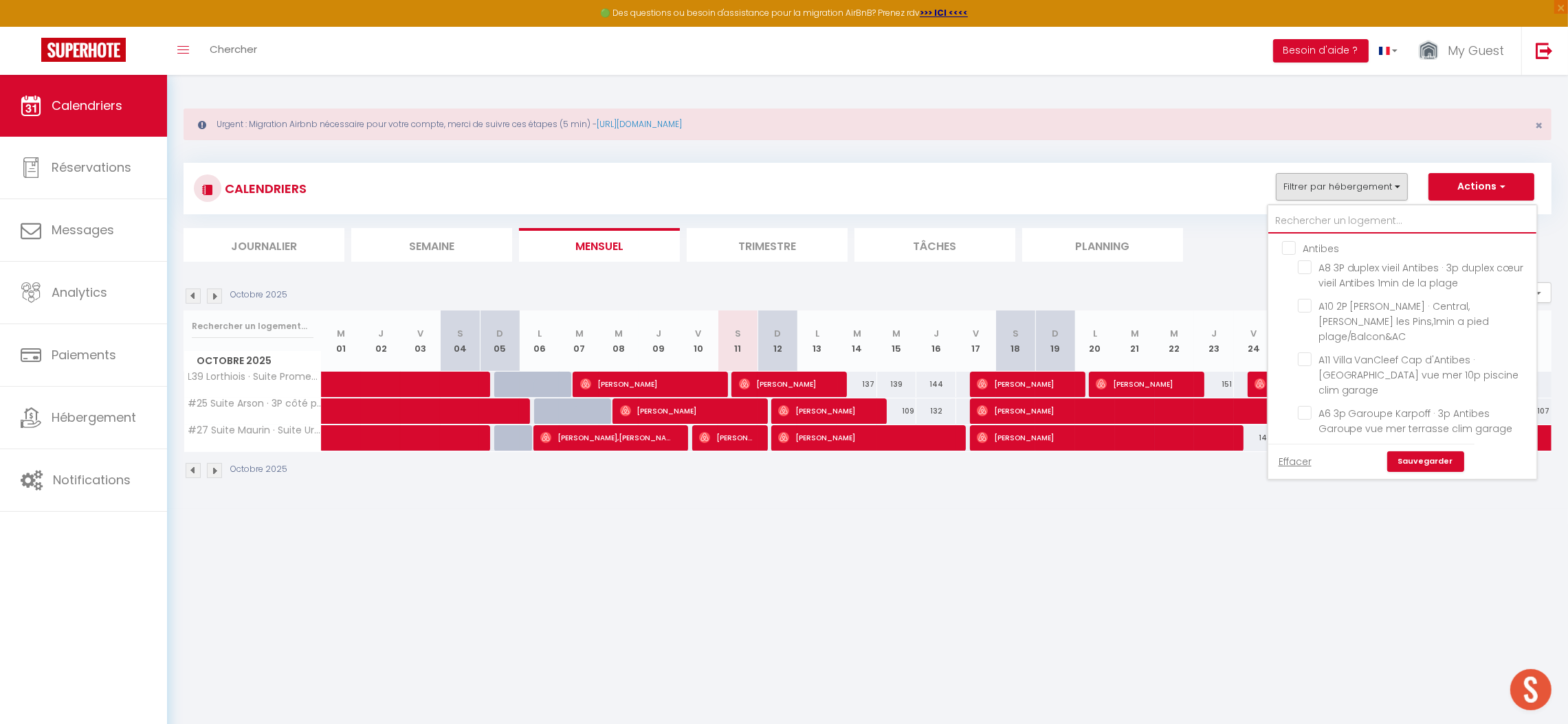
checkbox input "false"
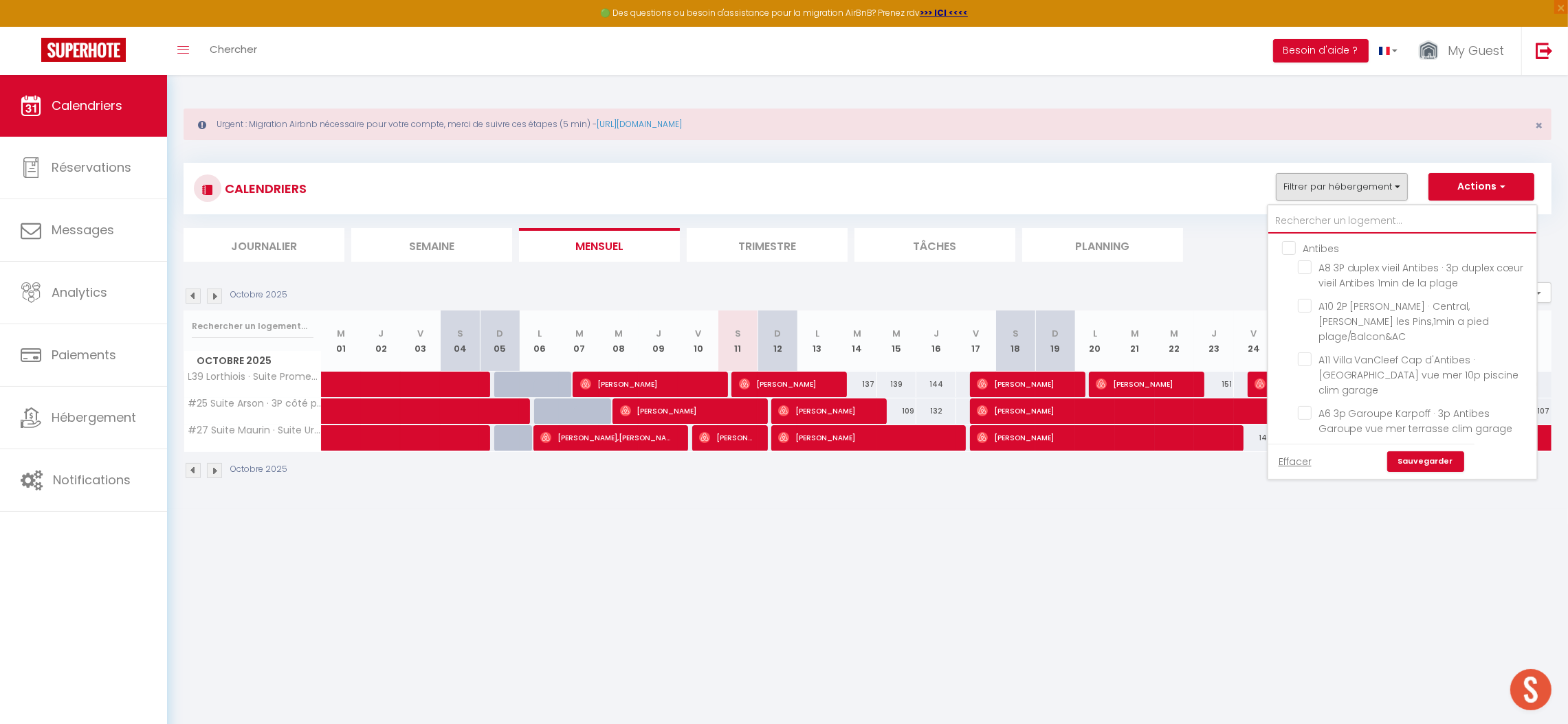
checkbox input "false"
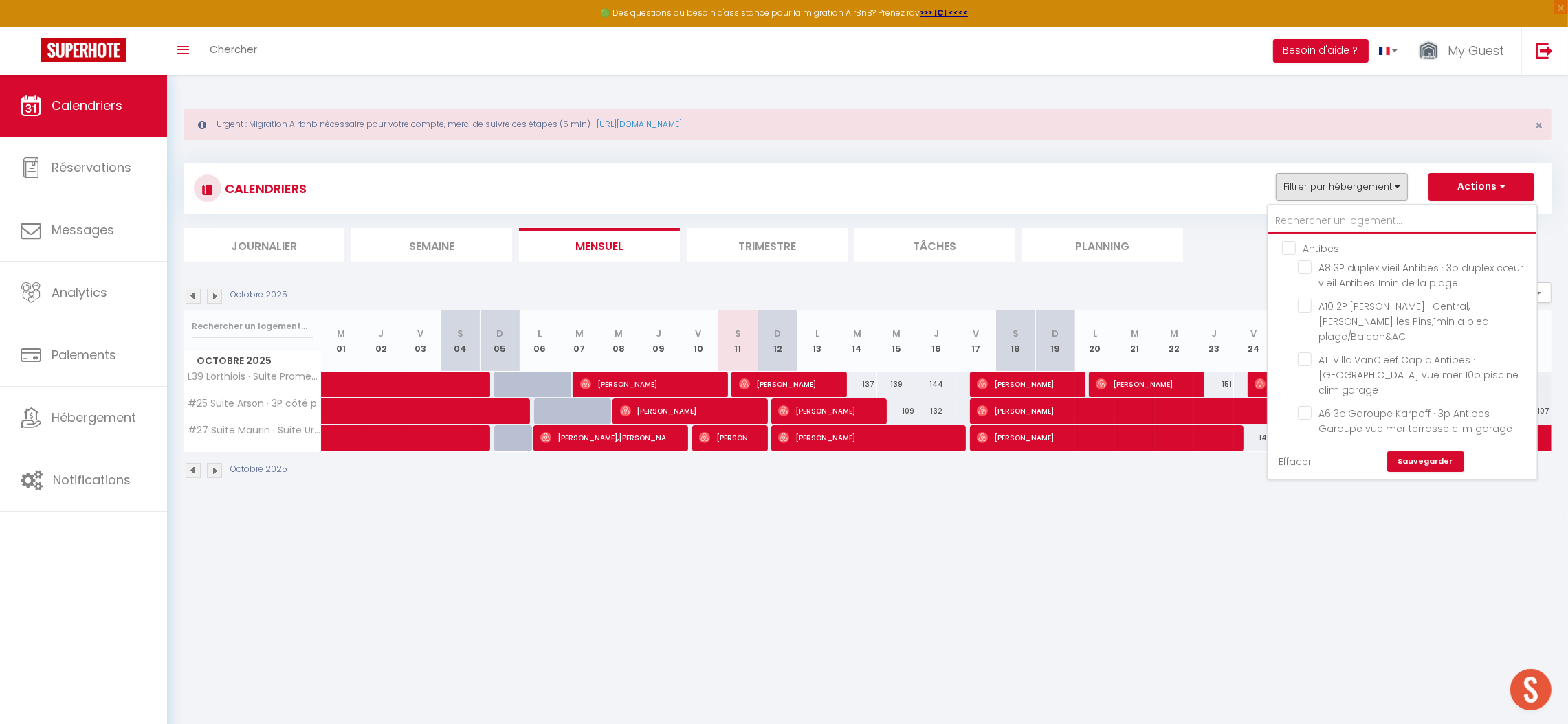
checkbox input "false"
type input "#"
checkbox input "false"
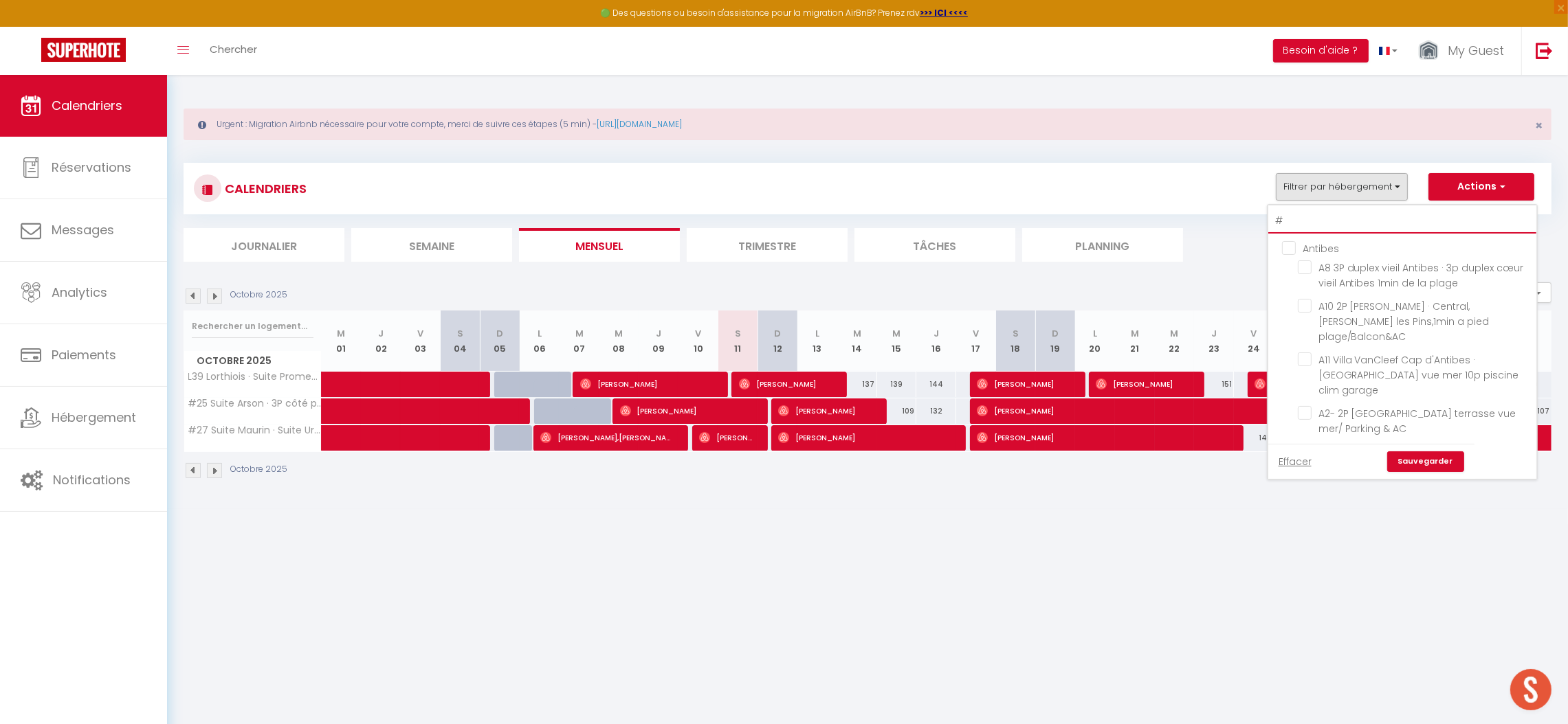
checkbox input "false"
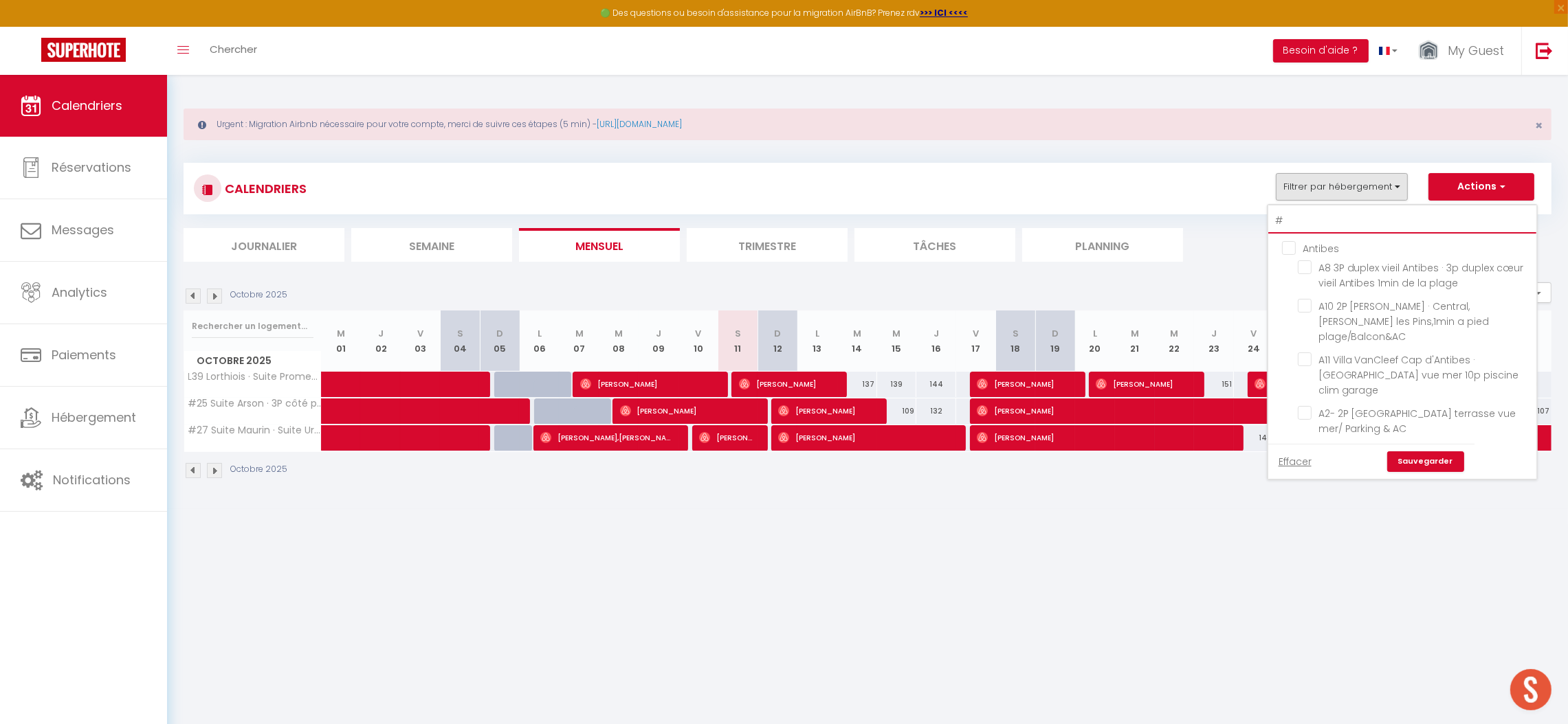
checkbox input "false"
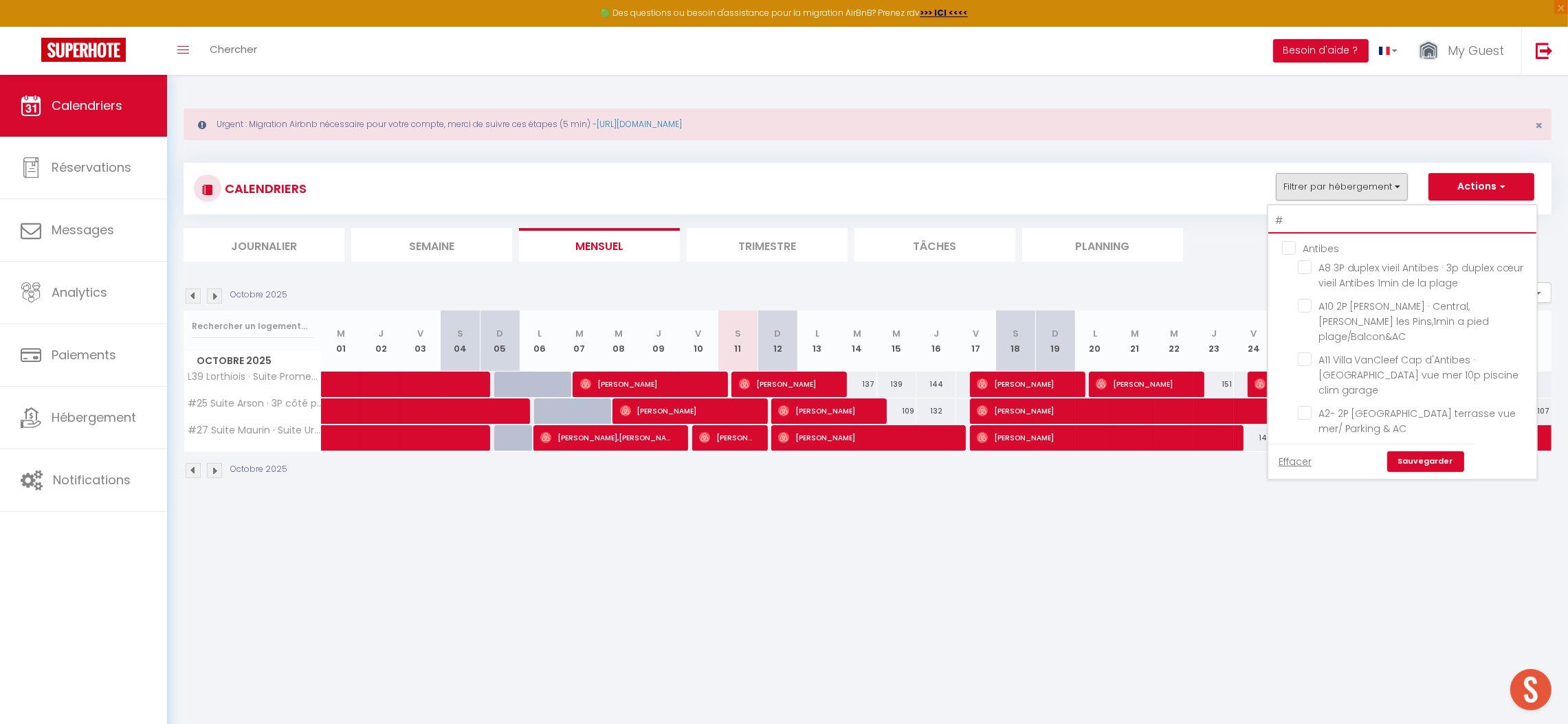
checkbox input "false"
type input "#1"
checkbox input "false"
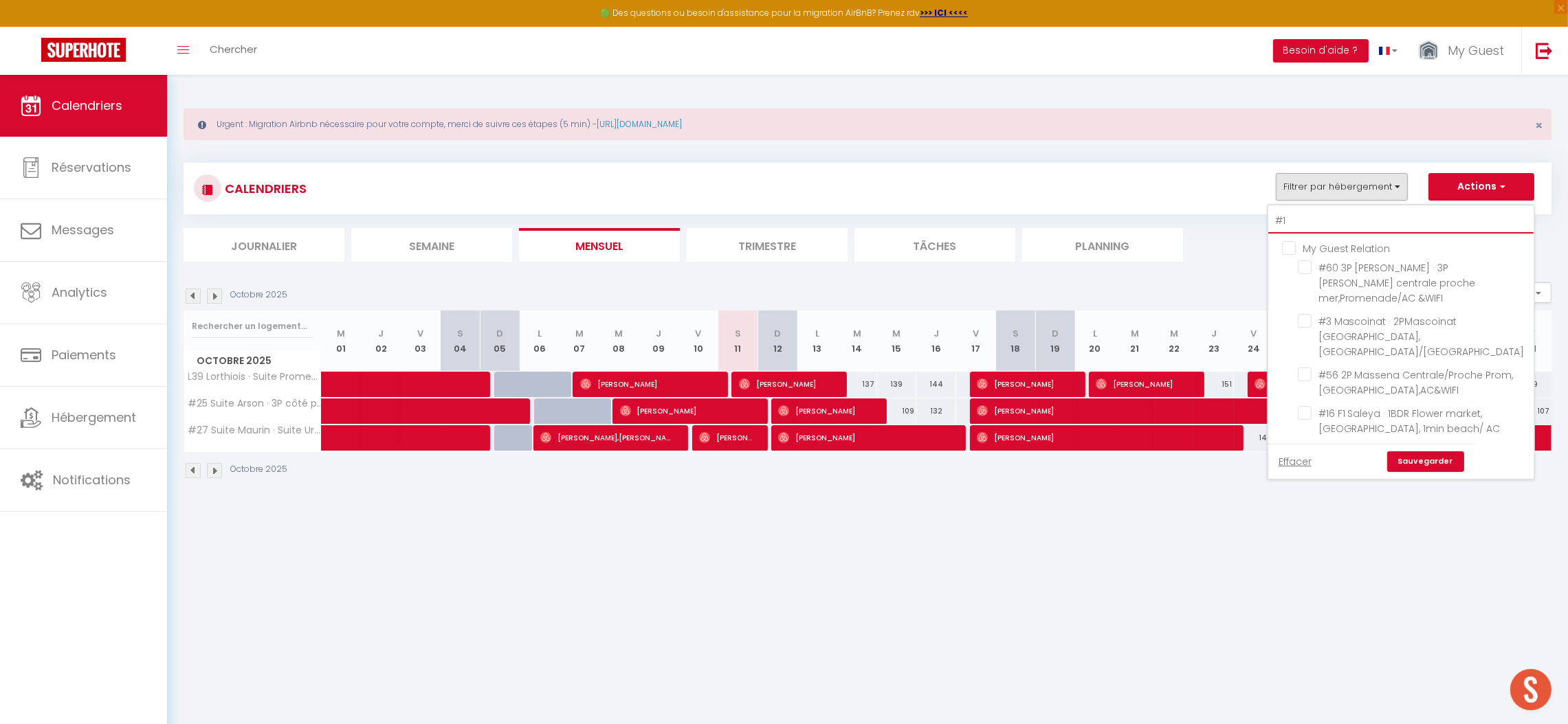
checkbox input "false"
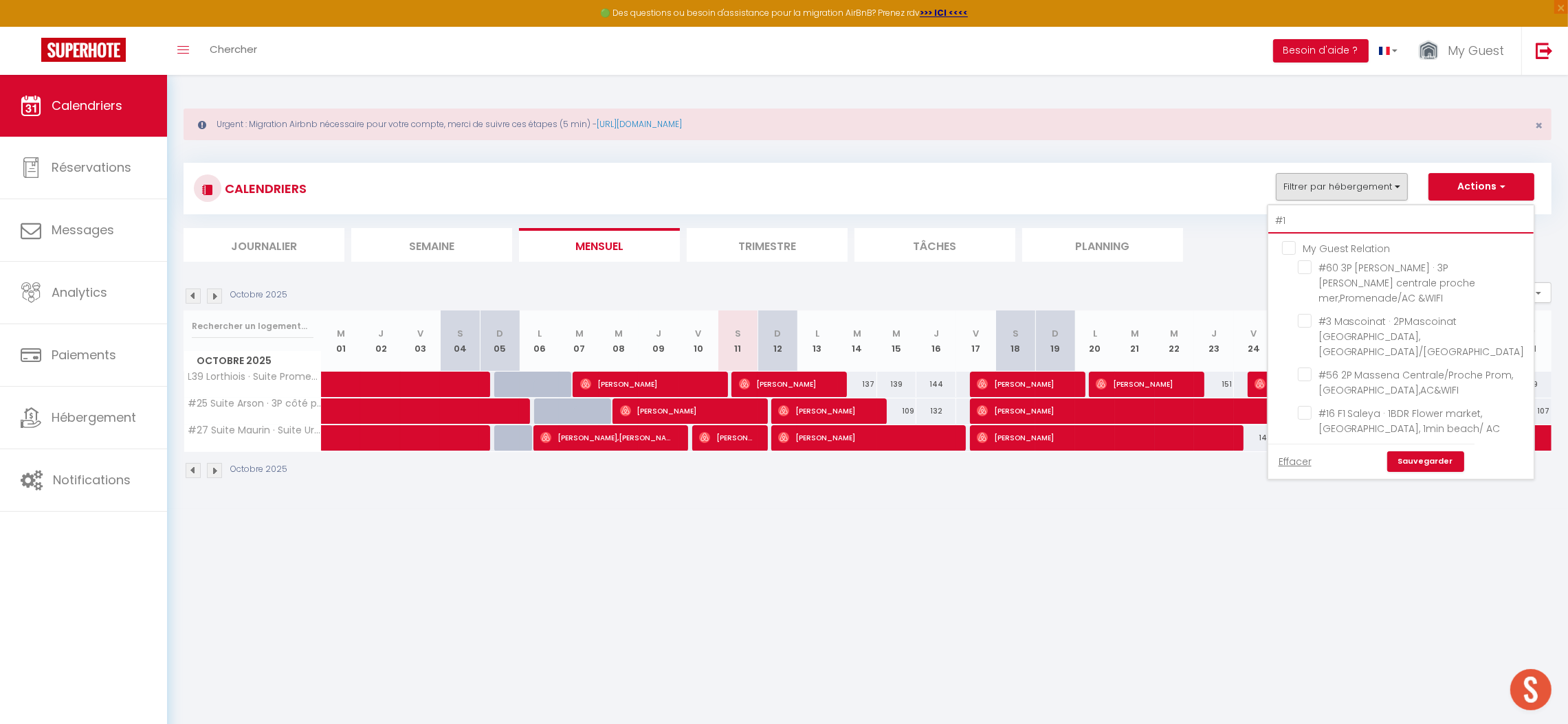
checkbox input "false"
type input "#11"
checkbox input "false"
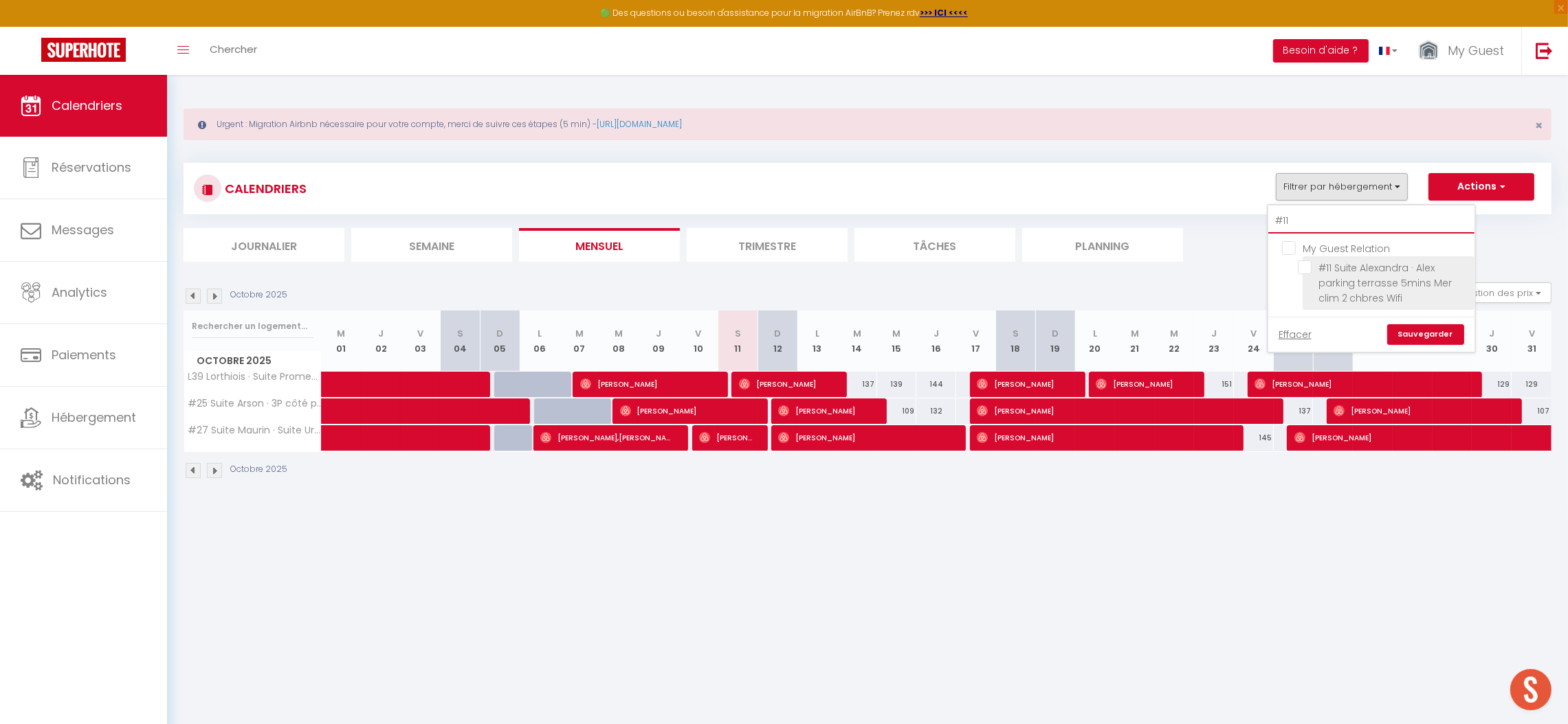
type input "#11"
click at [1355, 280] on span "#11 Suite Alexandra · Alex parking terrasse 5mins Mer clim 2 chbres Wifi" at bounding box center [1384, 282] width 134 height 44
click at [1355, 274] on input "#11 Suite Alexandra · Alex parking terrasse 5mins Mer clim 2 chbres Wifi" at bounding box center [1383, 268] width 172 height 14
checkbox input "true"
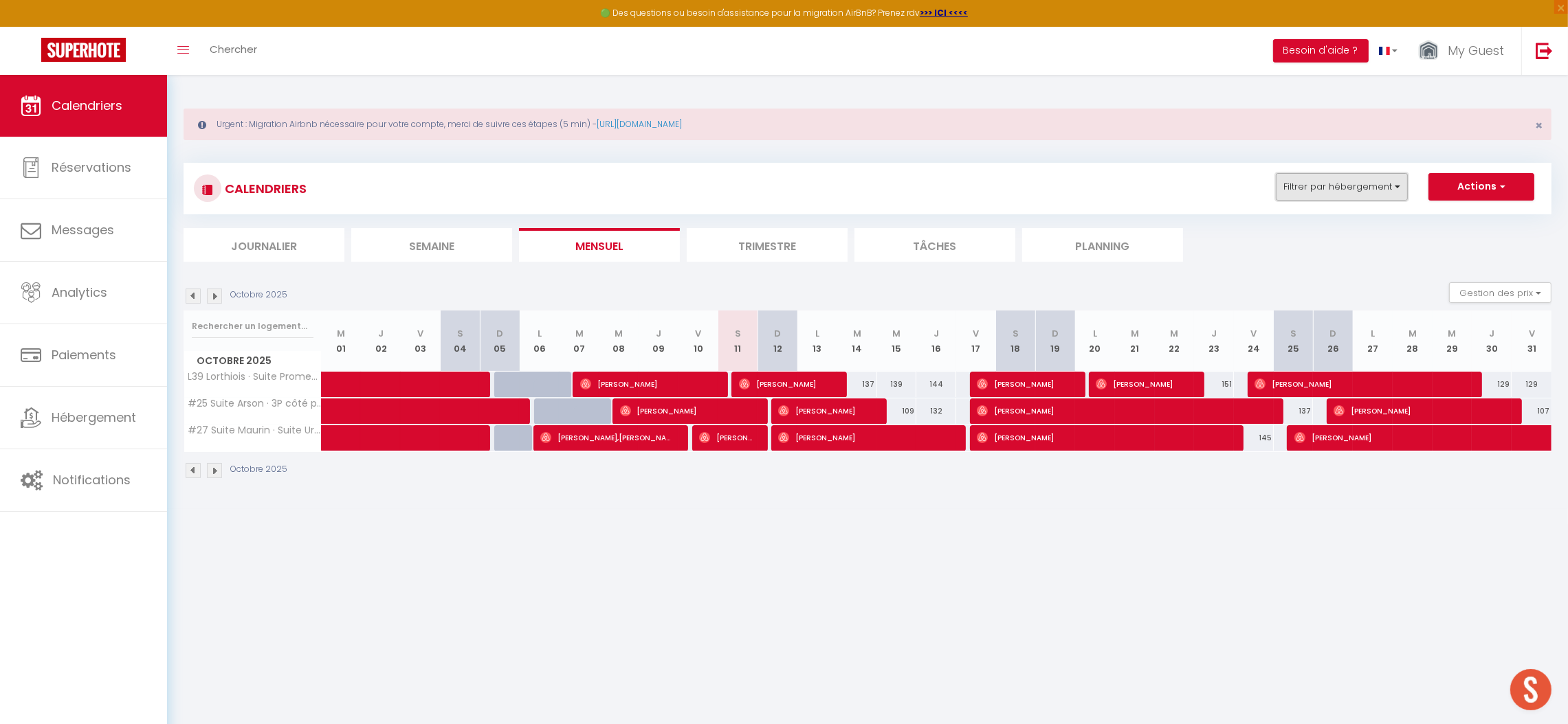
click at [1368, 196] on button "Filtrer par hébergement" at bounding box center [1341, 186] width 132 height 27
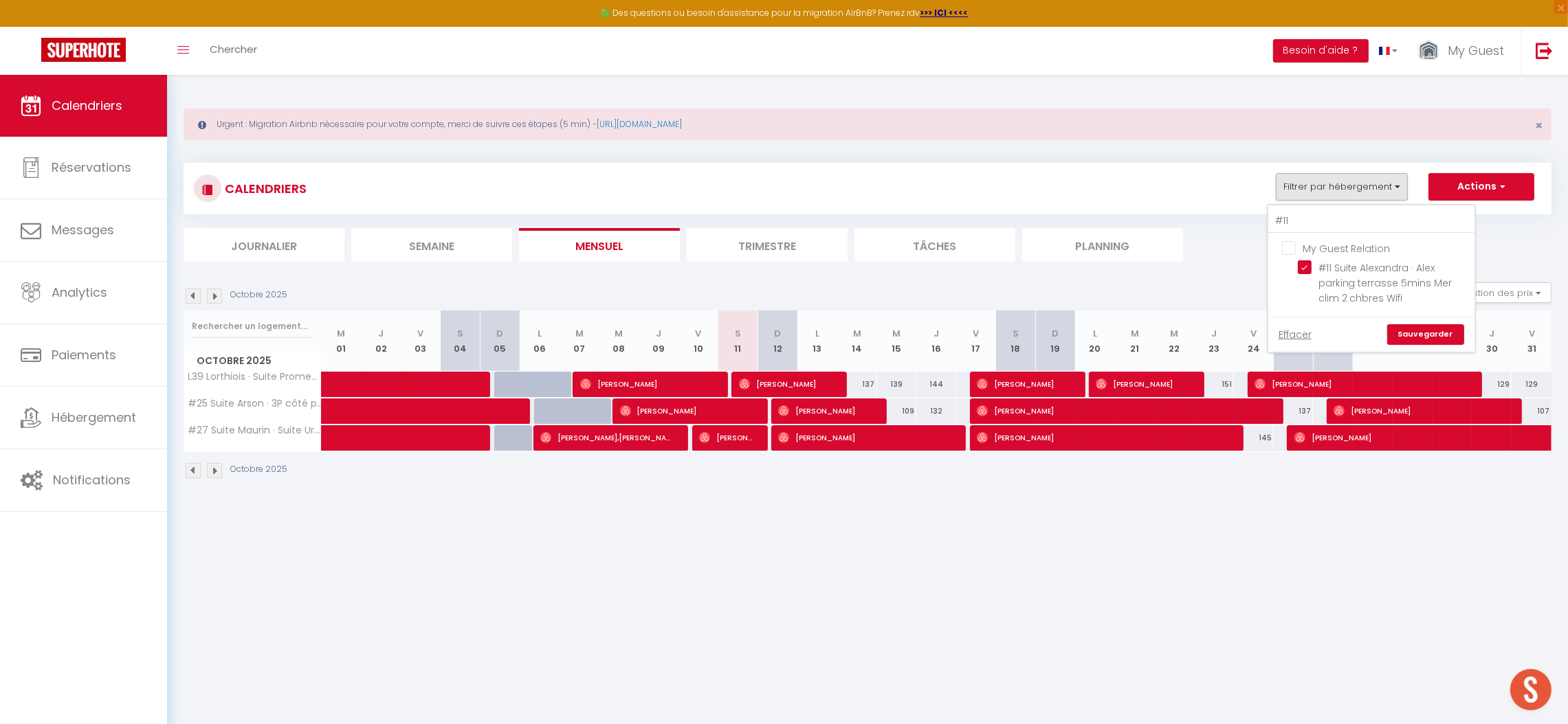
click at [1417, 332] on link "Sauvegarder" at bounding box center [1425, 335] width 77 height 21
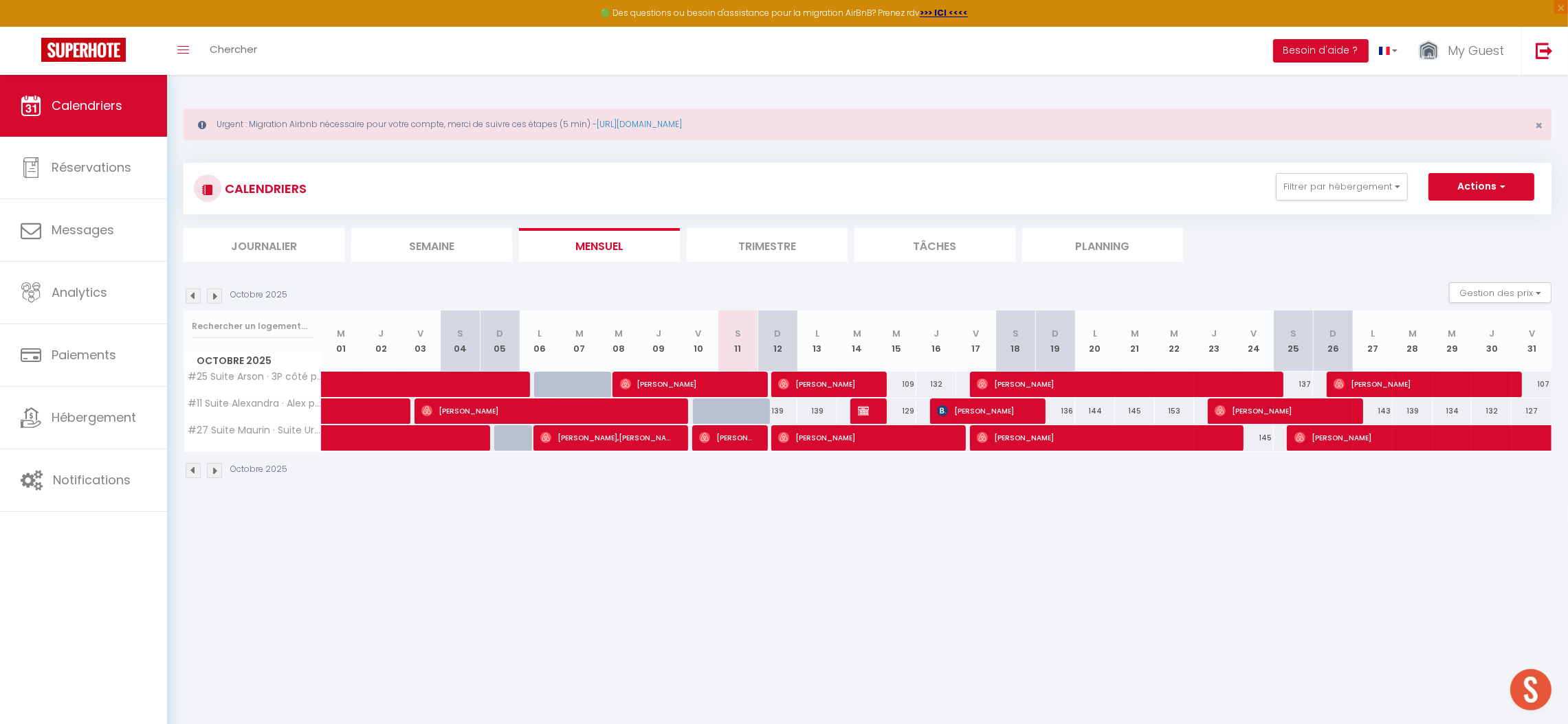
click at [663, 672] on body "🟢 Des questions ou besoin d'assistance pour la migration AirBnB? Prenez rdv >>>…" at bounding box center [784, 437] width 1568 height 724
click at [872, 410] on div at bounding box center [871, 412] width 40 height 26
click at [859, 412] on img at bounding box center [863, 410] width 11 height 11
select select "OK"
select select "KO"
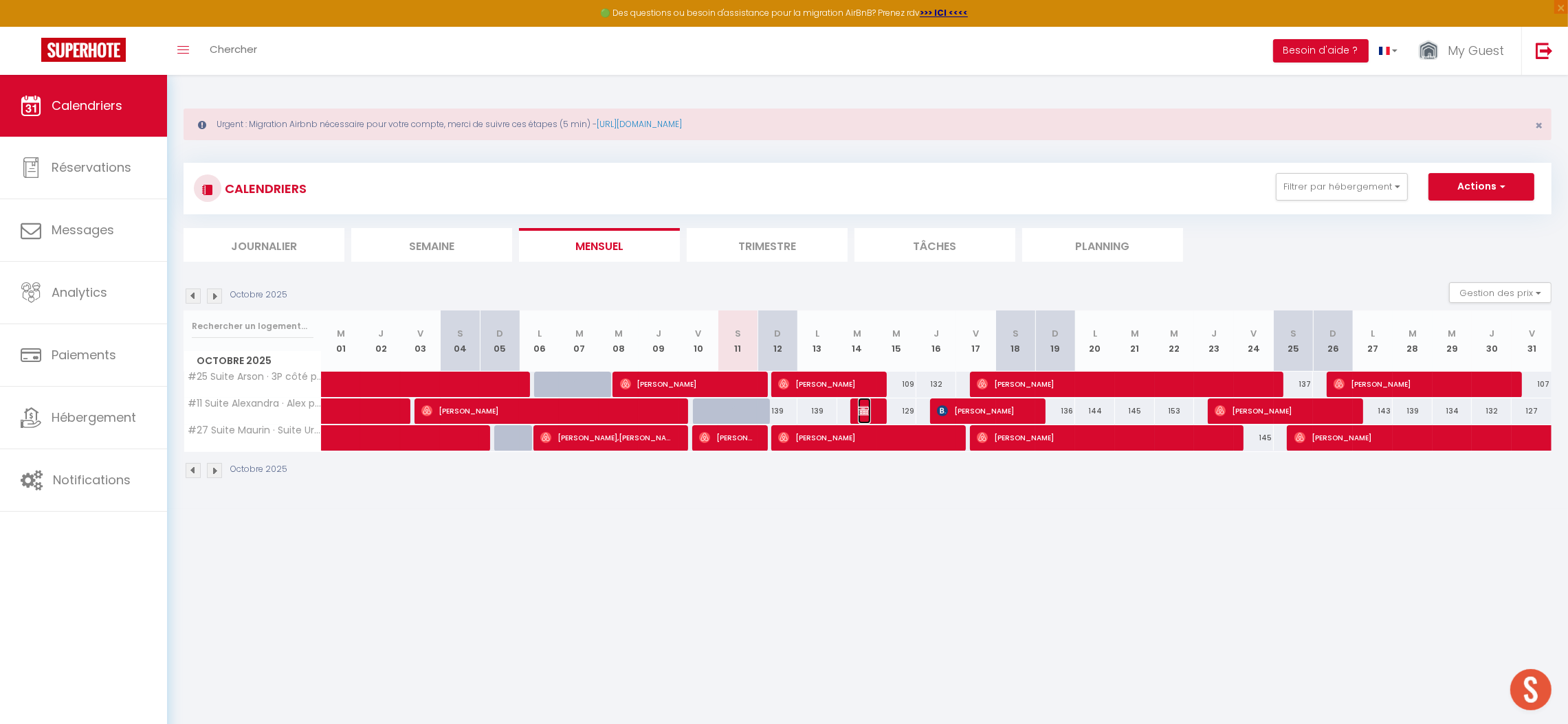
select select "0"
select select "1"
select select
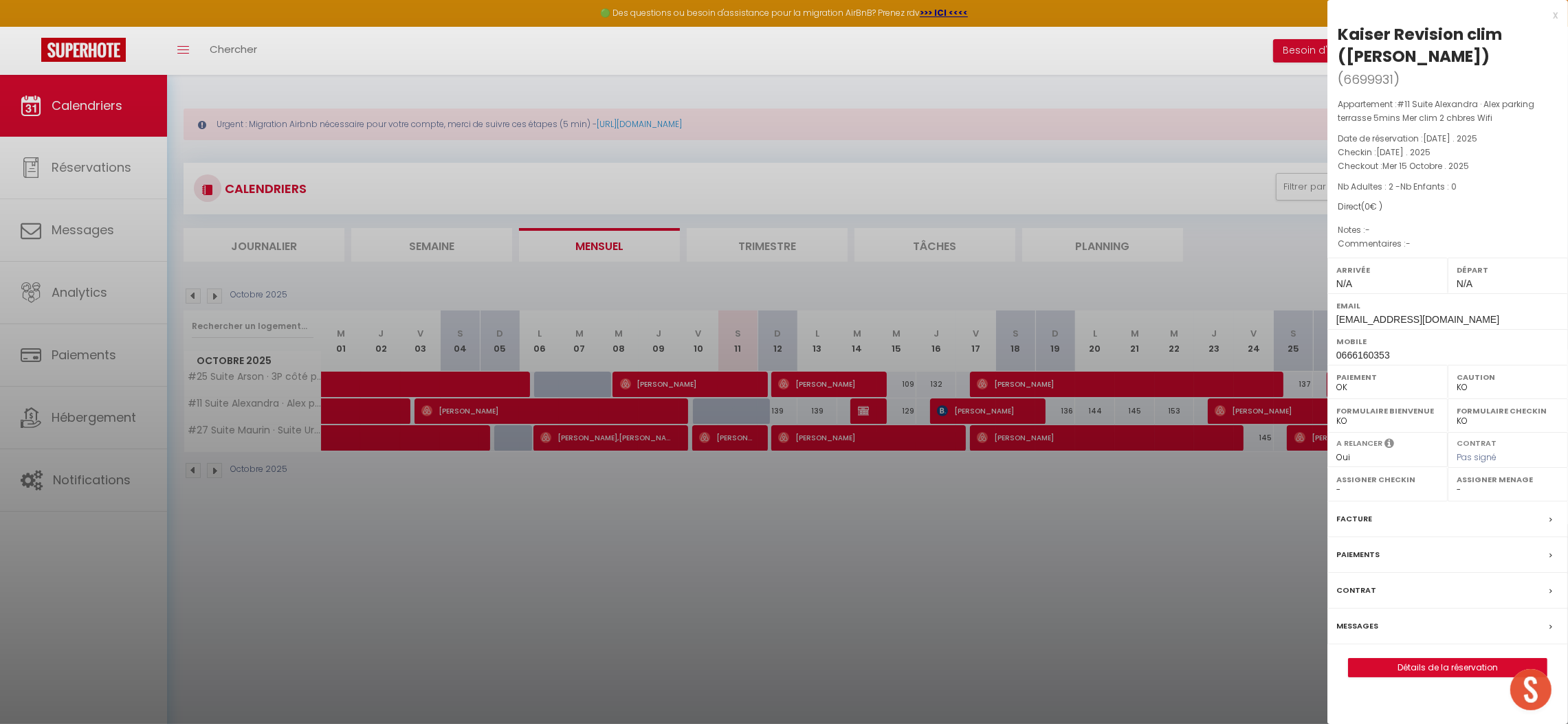
click at [751, 613] on div at bounding box center [784, 362] width 1568 height 724
